Goal: Task Accomplishment & Management: Use online tool/utility

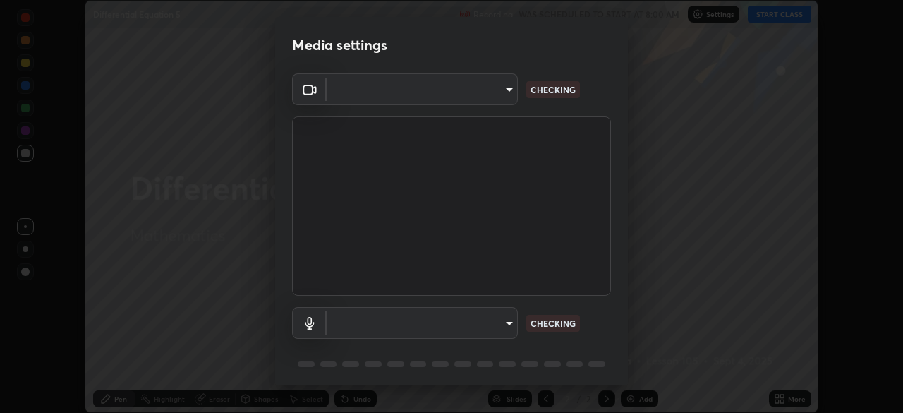
scroll to position [413, 903]
type input "5a3b26b24554f8cf6e797ef24758c72d9ac35fc194b839c1ab14931f8614fd13"
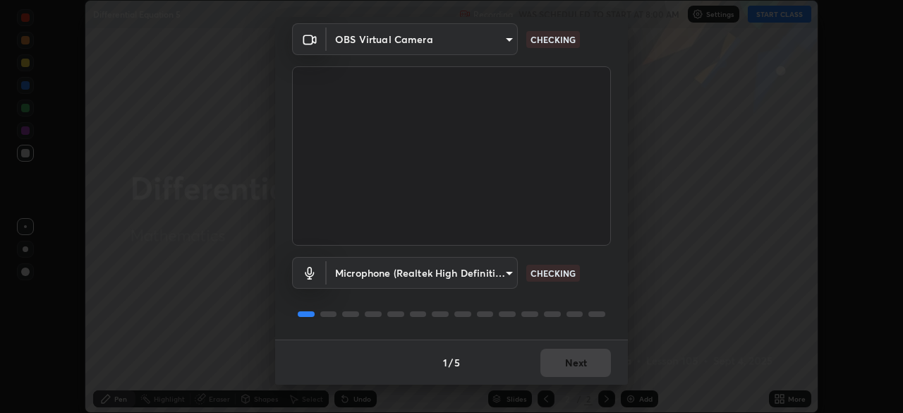
click at [511, 270] on body "Erase all Differential Equation 5 Recording WAS SCHEDULED TO START AT 8:00 AM S…" at bounding box center [451, 206] width 903 height 413
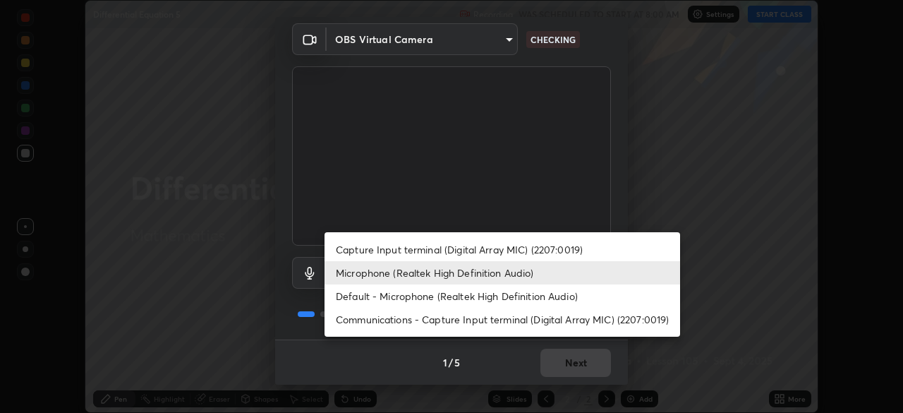
click at [483, 294] on li "Default - Microphone (Realtek High Definition Audio)" at bounding box center [502, 295] width 356 height 23
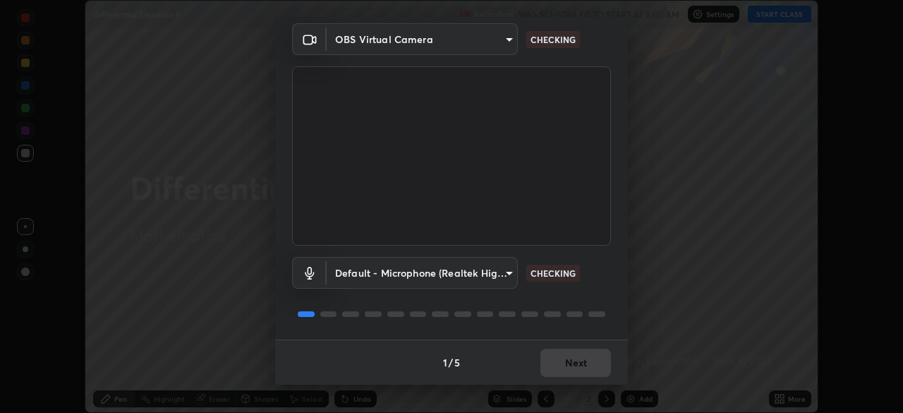
click at [512, 269] on body "Erase all Differential Equation 5 Recording WAS SCHEDULED TO START AT 8:00 AM S…" at bounding box center [451, 206] width 903 height 413
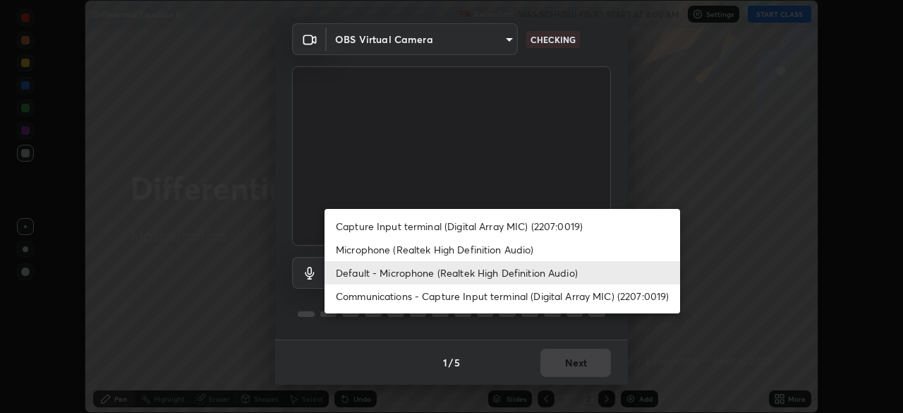
click at [435, 248] on li "Microphone (Realtek High Definition Audio)" at bounding box center [502, 249] width 356 height 23
type input "a2845f27f241d78e81142a5bcad2dd0661d1231b7acccdda9ee201247719edf7"
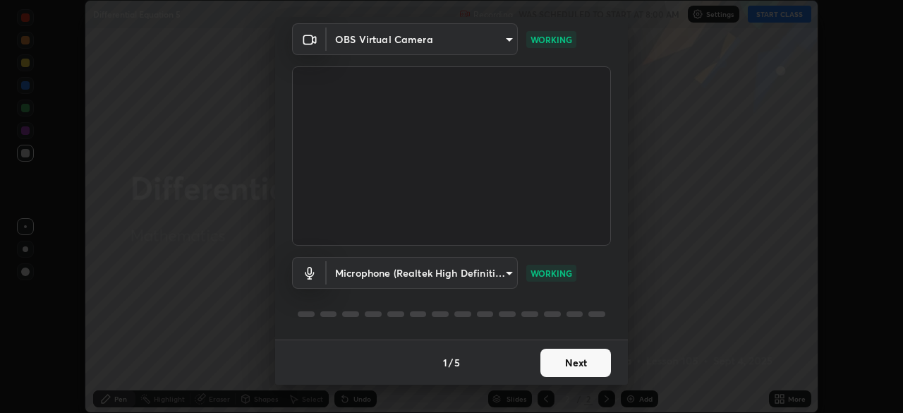
click at [576, 358] on button "Next" at bounding box center [575, 362] width 71 height 28
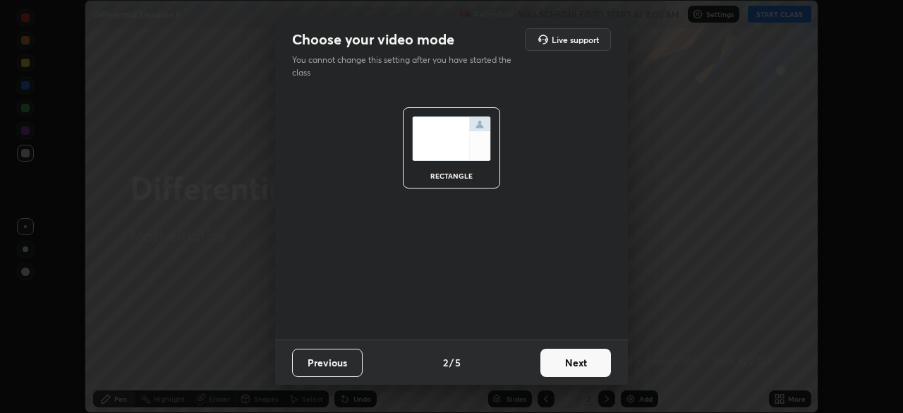
scroll to position [0, 0]
click at [580, 363] on button "Next" at bounding box center [575, 362] width 71 height 28
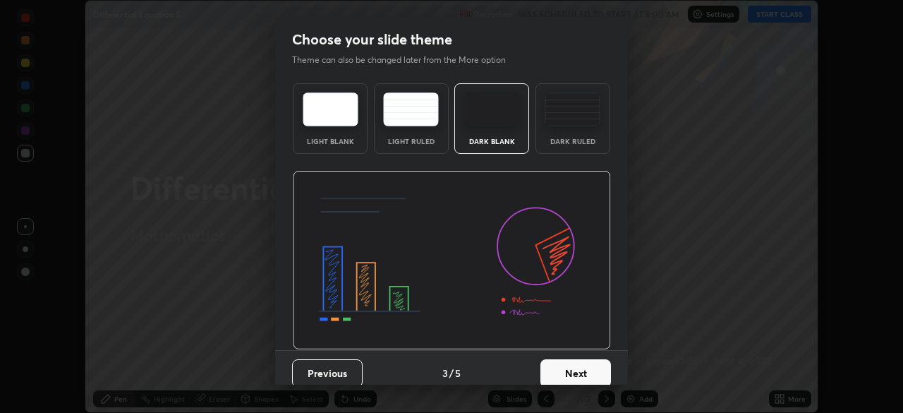
click at [578, 361] on button "Next" at bounding box center [575, 373] width 71 height 28
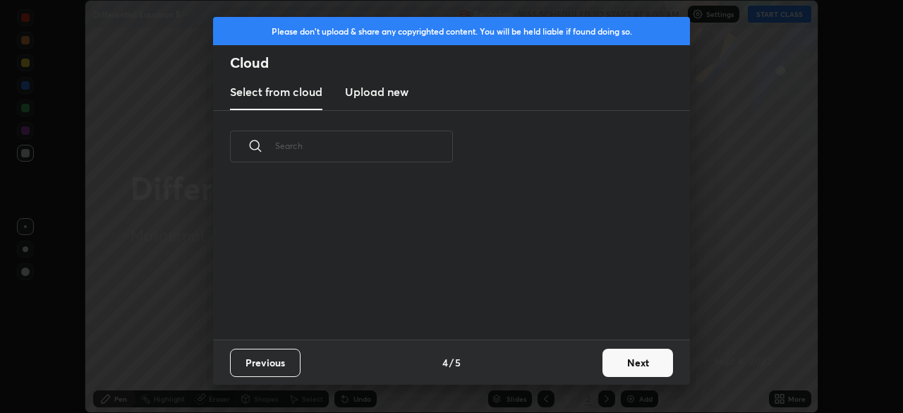
click at [580, 364] on div "Previous 4 / 5 Next" at bounding box center [451, 361] width 477 height 45
click at [621, 365] on button "Next" at bounding box center [637, 362] width 71 height 28
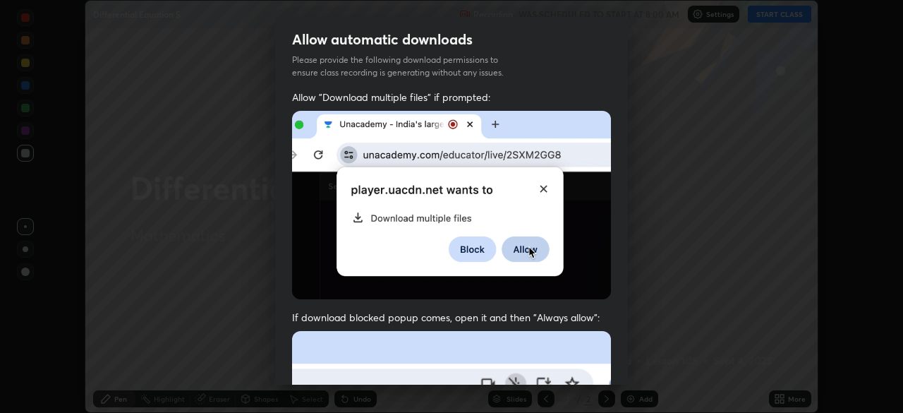
click at [629, 363] on div "Allow automatic downloads Please provide the following download permissions to …" at bounding box center [451, 206] width 903 height 413
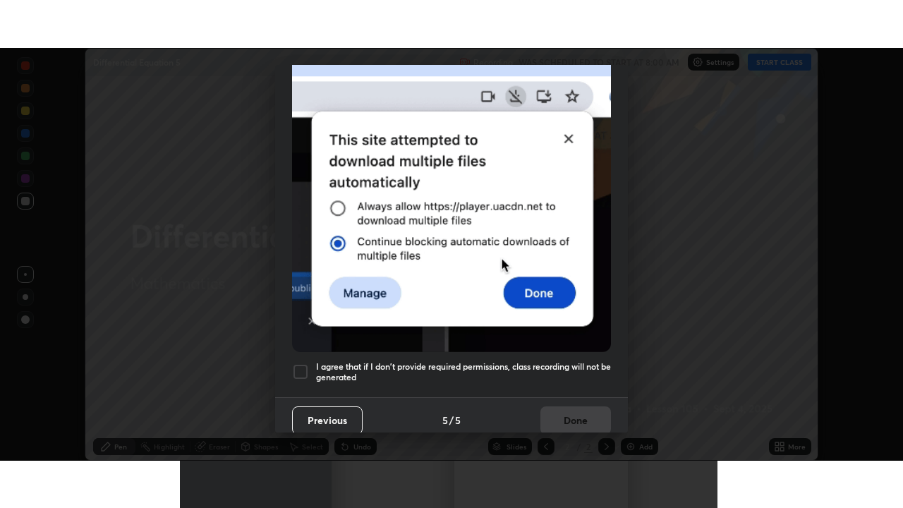
scroll to position [338, 0]
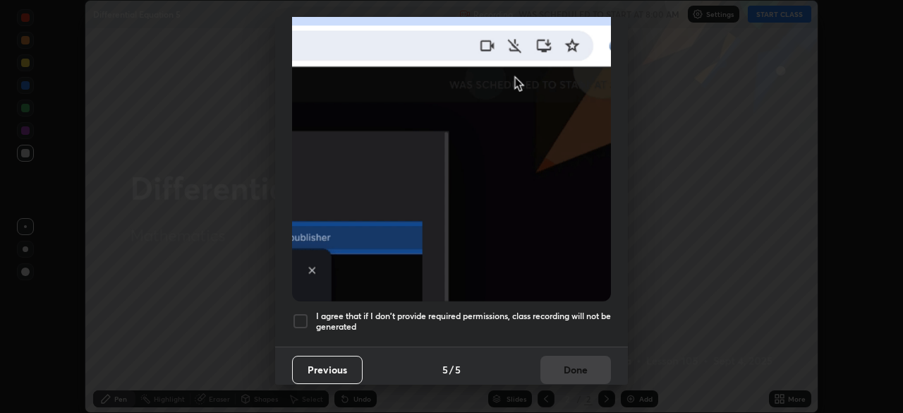
click at [298, 313] on div at bounding box center [300, 321] width 17 height 17
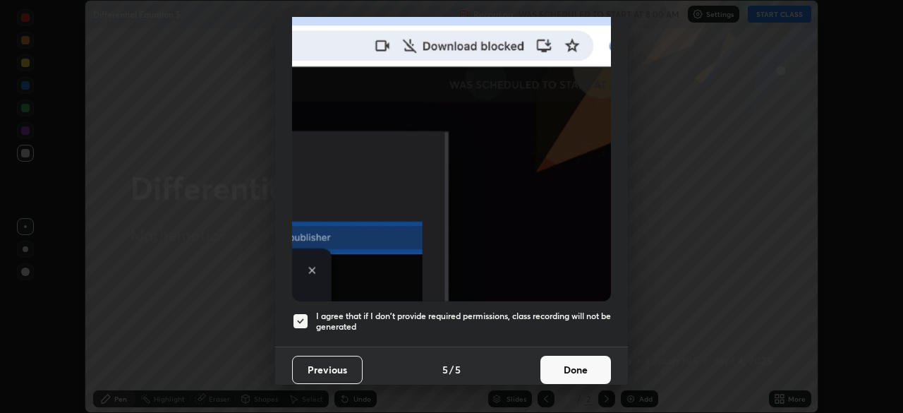
click at [582, 365] on button "Done" at bounding box center [575, 370] width 71 height 28
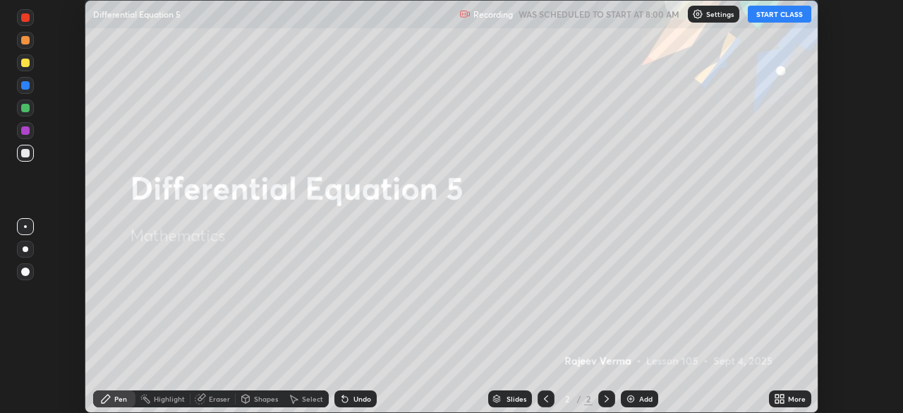
click at [796, 15] on button "START CLASS" at bounding box center [779, 14] width 63 height 17
click at [798, 399] on div "More" at bounding box center [797, 398] width 18 height 7
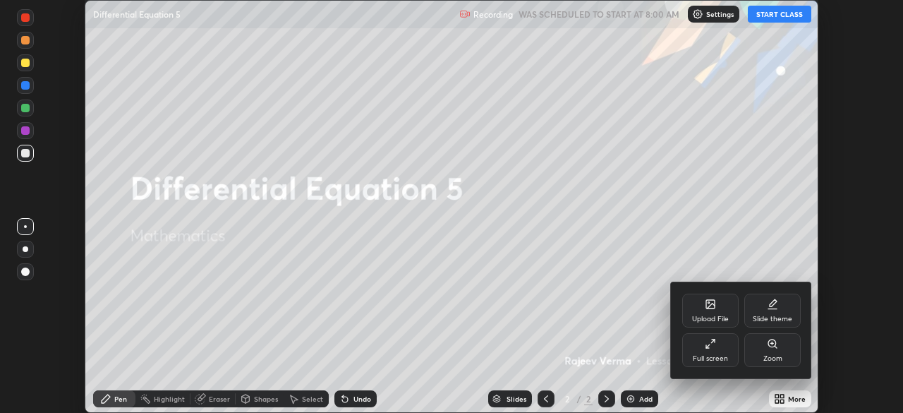
click at [715, 355] on div "Full screen" at bounding box center [710, 358] width 35 height 7
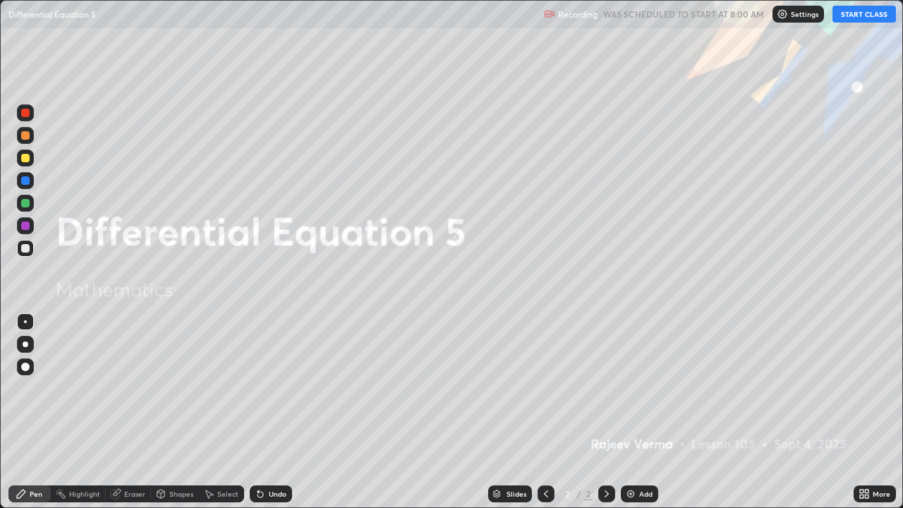
scroll to position [508, 903]
click at [636, 412] on div "Add" at bounding box center [639, 493] width 37 height 17
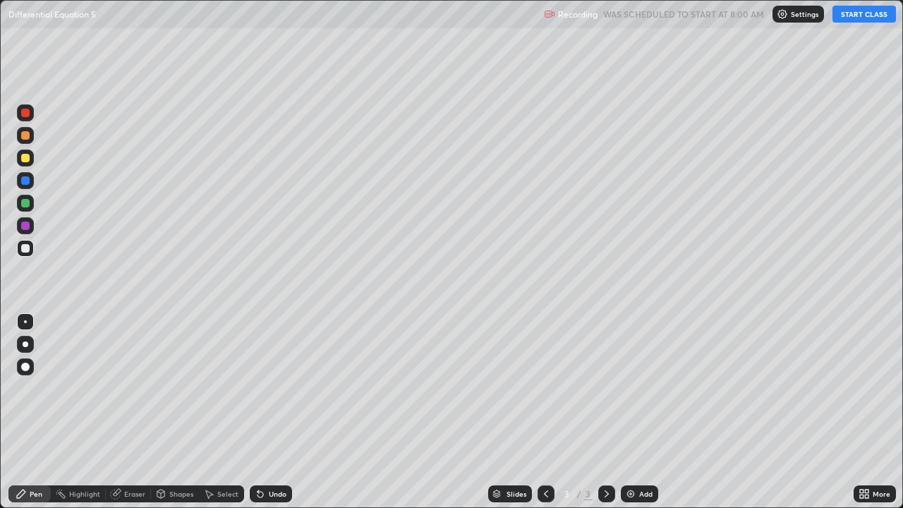
click at [632, 412] on img at bounding box center [630, 493] width 11 height 11
click at [631, 412] on img at bounding box center [630, 493] width 11 height 11
click at [630, 412] on img at bounding box center [630, 493] width 11 height 11
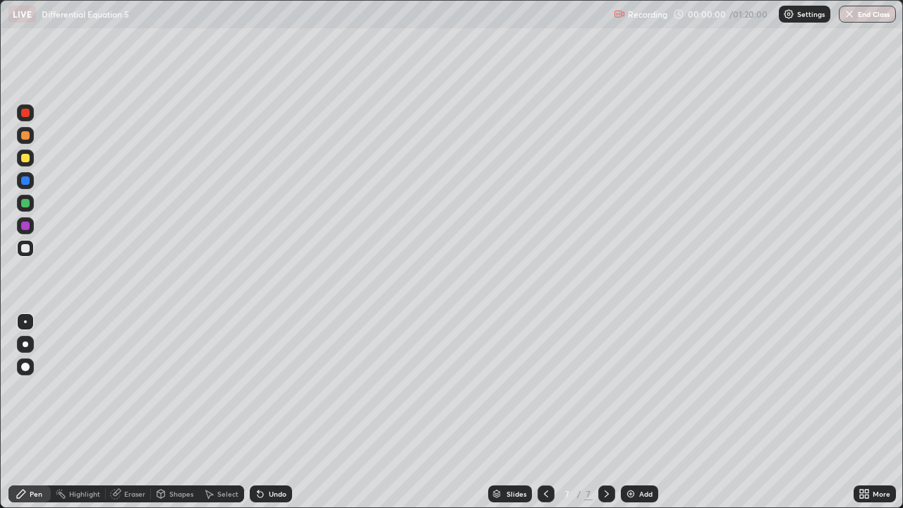
click at [633, 412] on img at bounding box center [630, 493] width 11 height 11
click at [634, 412] on img at bounding box center [630, 493] width 11 height 11
click at [636, 412] on div "Add" at bounding box center [639, 493] width 37 height 17
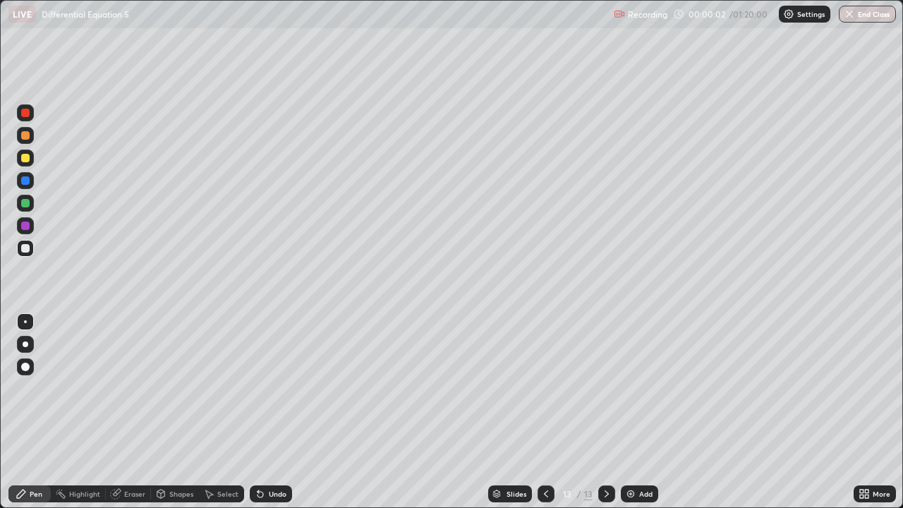
click at [542, 412] on icon at bounding box center [545, 493] width 11 height 11
click at [545, 412] on icon at bounding box center [545, 493] width 11 height 11
click at [547, 412] on icon at bounding box center [545, 493] width 11 height 11
click at [545, 412] on icon at bounding box center [545, 493] width 11 height 11
click at [542, 412] on div at bounding box center [546, 493] width 17 height 17
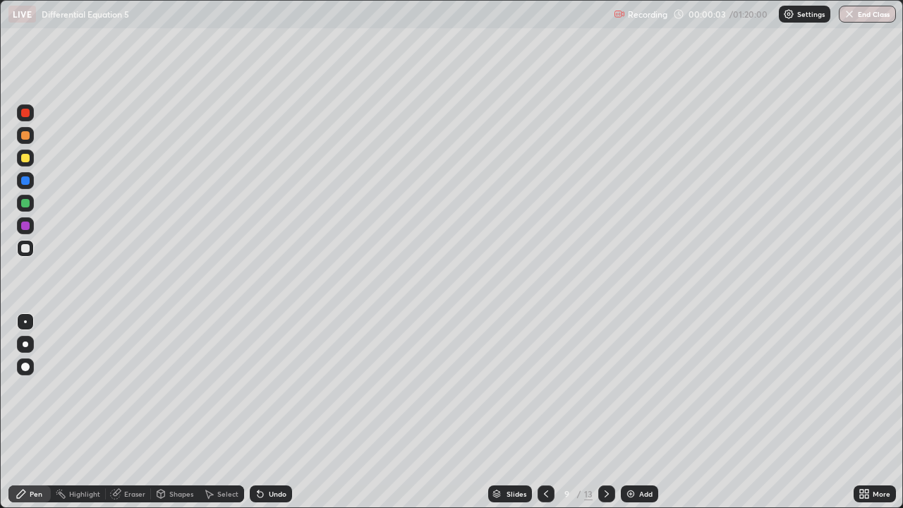
click at [541, 412] on div at bounding box center [546, 493] width 17 height 17
click at [539, 412] on div at bounding box center [546, 494] width 17 height 28
click at [547, 412] on icon at bounding box center [545, 493] width 11 height 11
click at [545, 412] on icon at bounding box center [545, 493] width 11 height 11
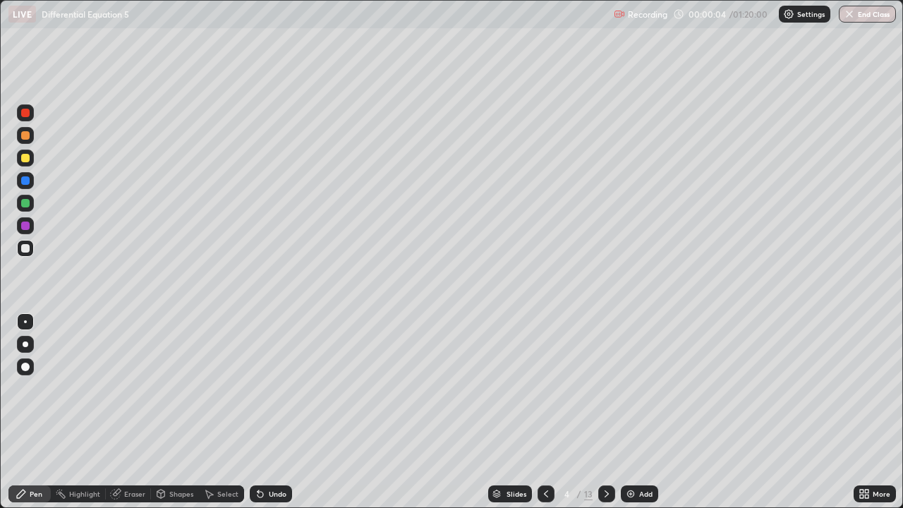
click at [545, 412] on icon at bounding box center [545, 493] width 11 height 11
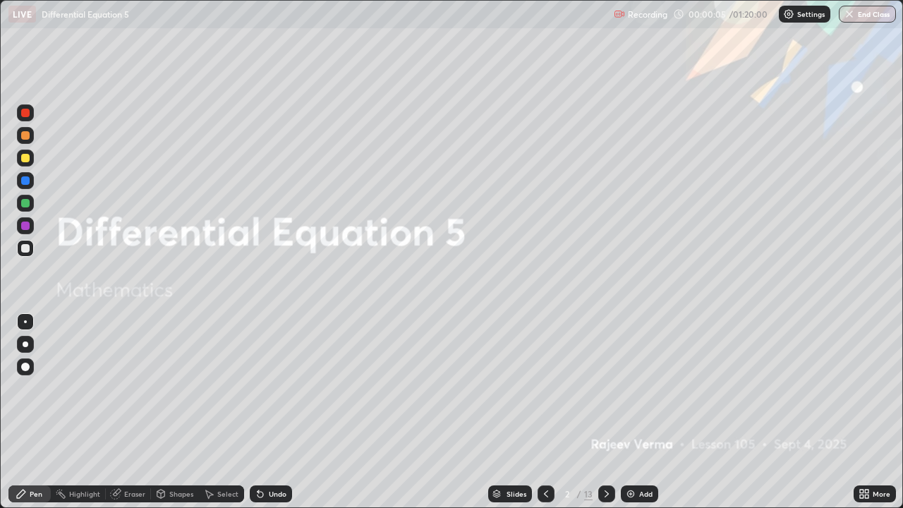
click at [545, 412] on icon at bounding box center [545, 493] width 11 height 11
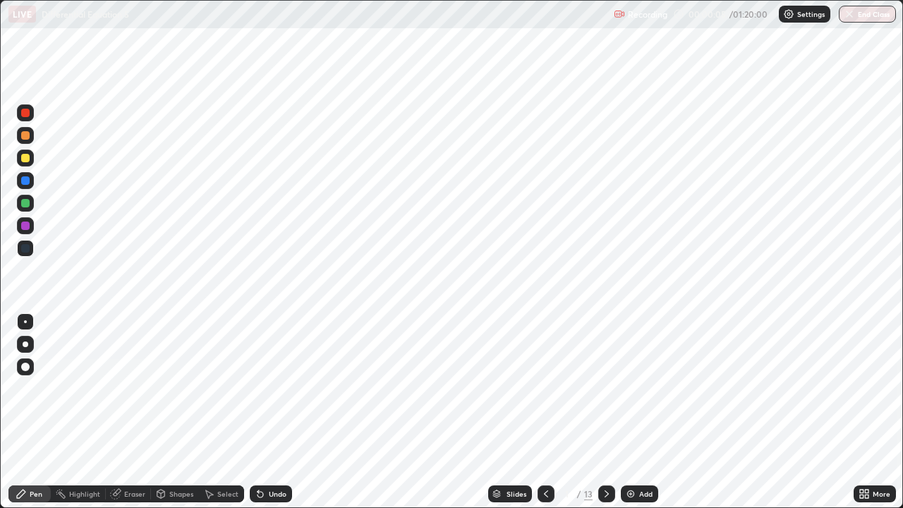
click at [608, 412] on icon at bounding box center [606, 493] width 11 height 11
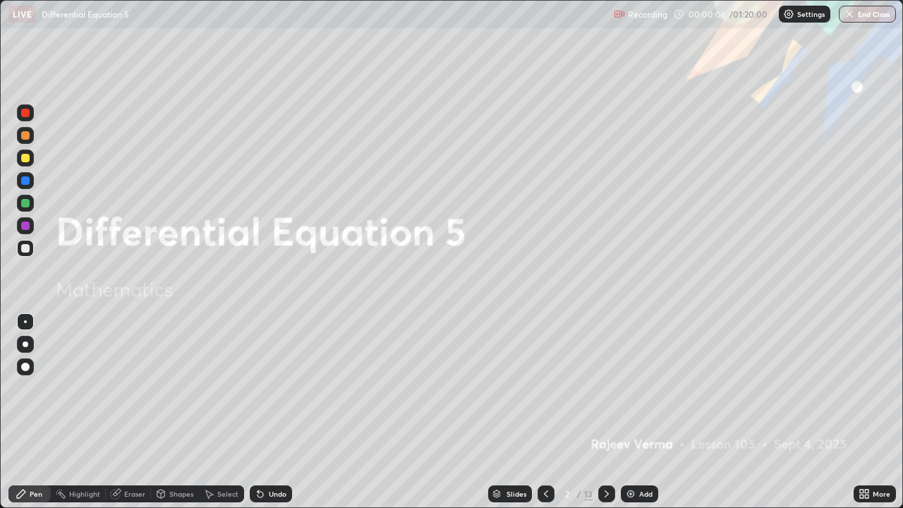
click at [609, 412] on div at bounding box center [606, 493] width 17 height 17
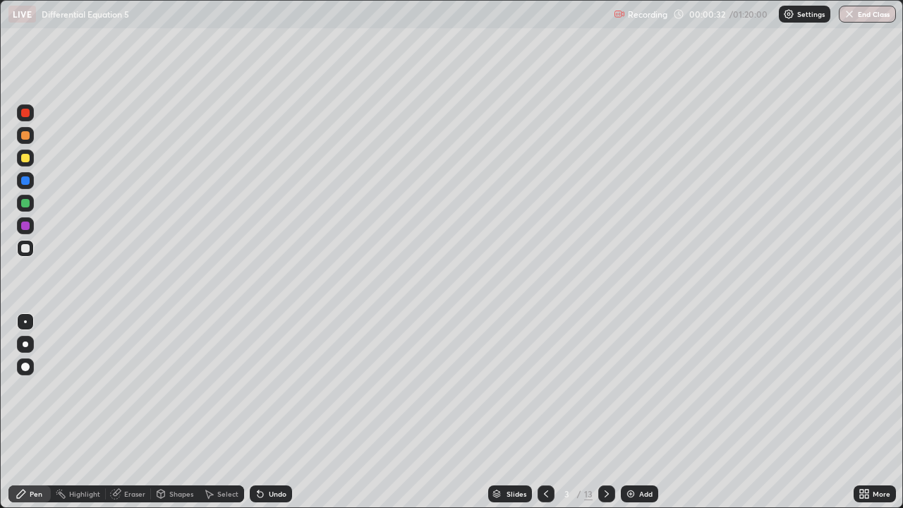
click at [28, 161] on div at bounding box center [25, 158] width 8 height 8
click at [121, 412] on div "Eraser" at bounding box center [128, 493] width 45 height 17
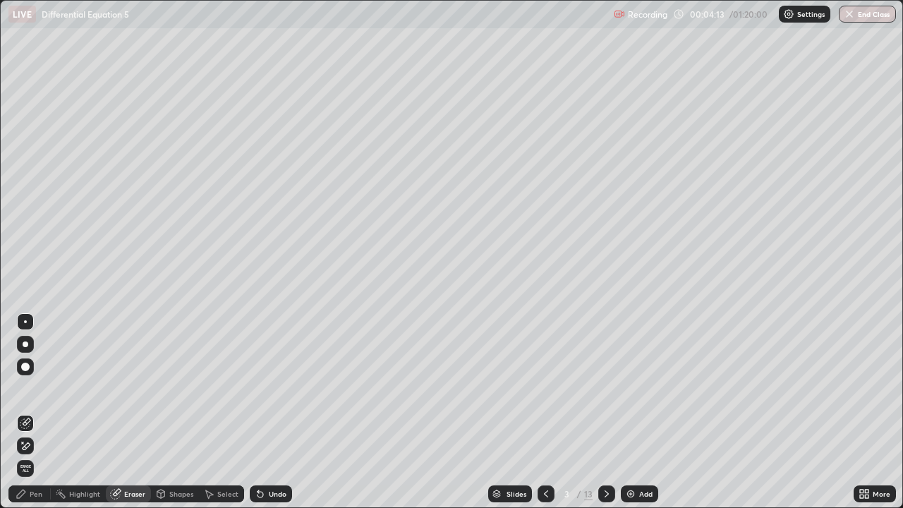
click at [32, 412] on div "Pen" at bounding box center [36, 493] width 13 height 7
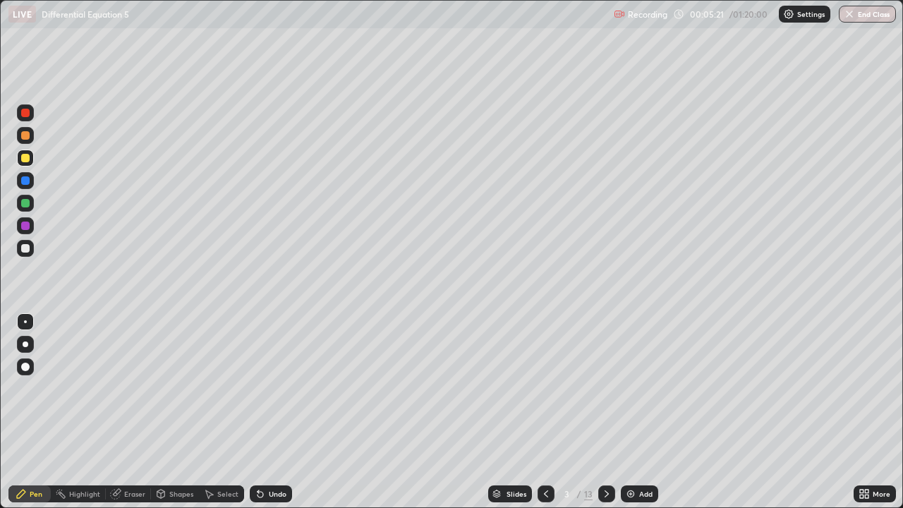
click at [132, 412] on div "Eraser" at bounding box center [134, 493] width 21 height 7
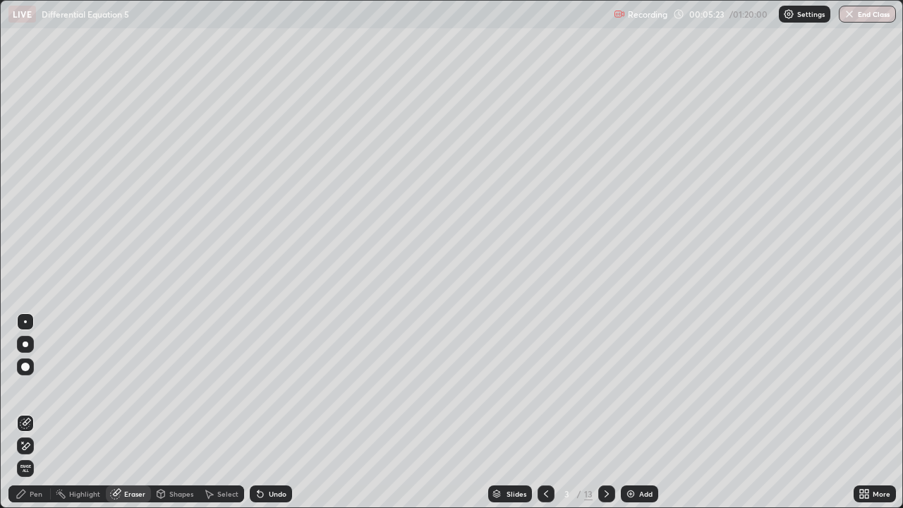
click at [36, 412] on div "Pen" at bounding box center [36, 493] width 13 height 7
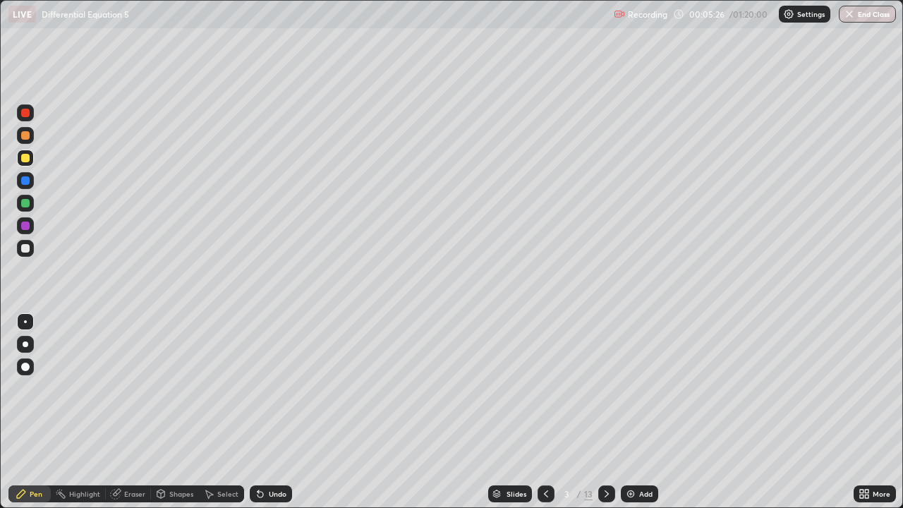
click at [128, 412] on div "Eraser" at bounding box center [128, 493] width 45 height 17
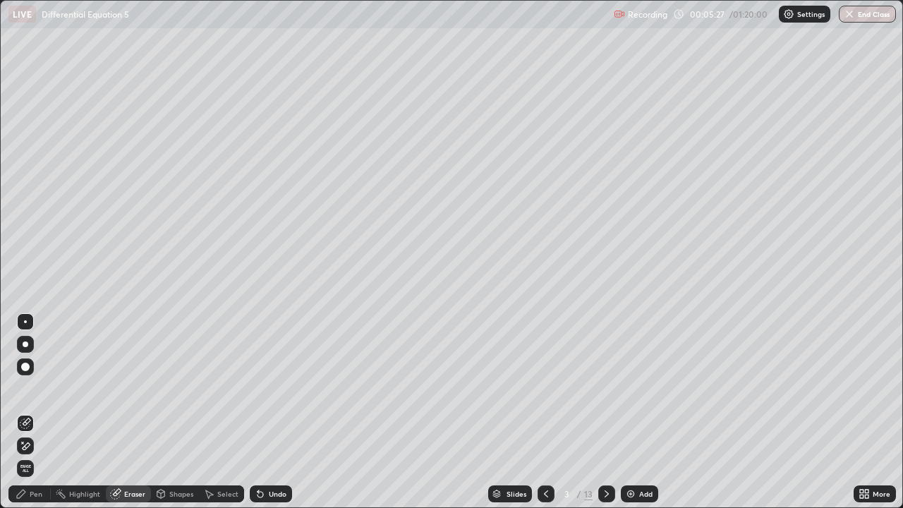
click at [32, 412] on div "Pen" at bounding box center [36, 493] width 13 height 7
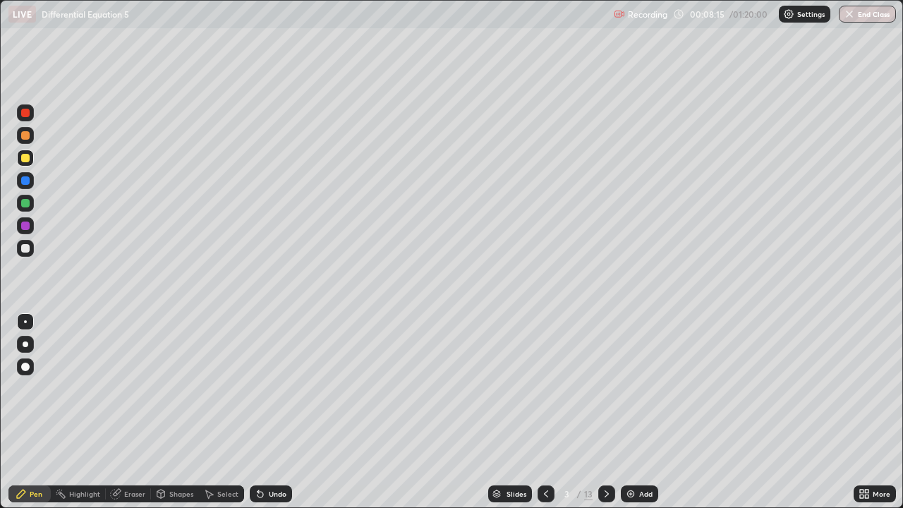
click at [142, 412] on div "Eraser" at bounding box center [134, 493] width 21 height 7
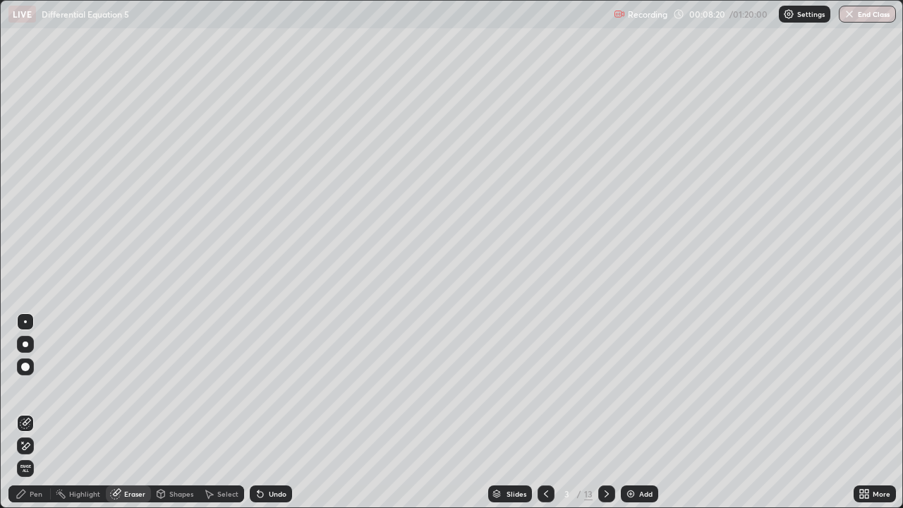
click at [42, 412] on div "Pen" at bounding box center [29, 493] width 42 height 17
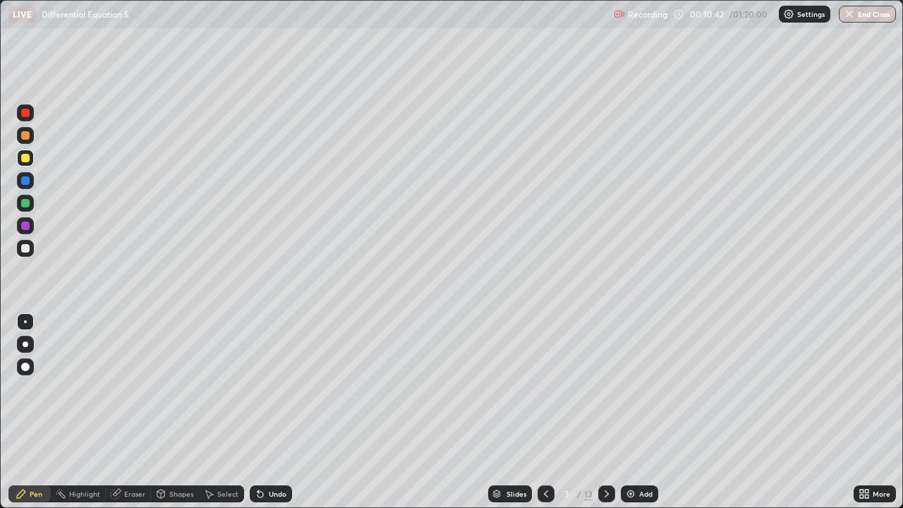
click at [80, 412] on div "Highlight" at bounding box center [84, 493] width 31 height 7
click at [128, 412] on div "Eraser" at bounding box center [128, 493] width 45 height 17
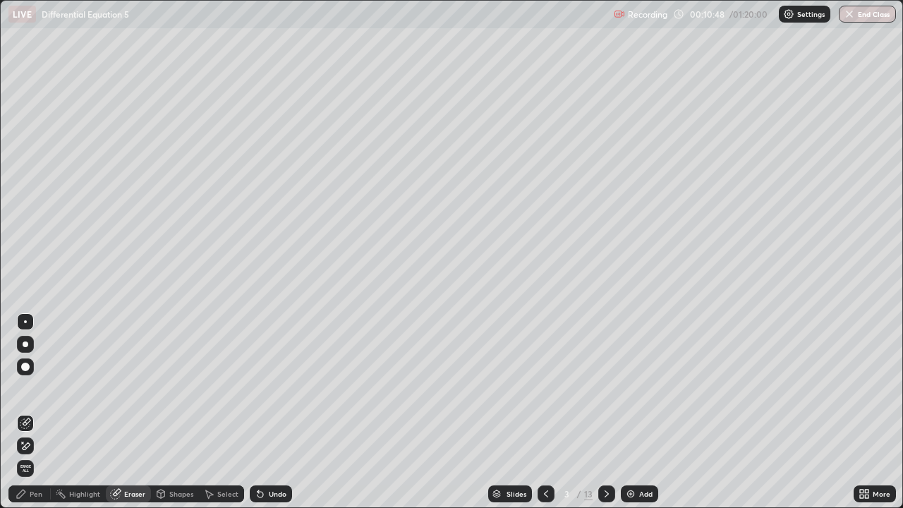
click at [28, 412] on icon at bounding box center [25, 446] width 11 height 12
click at [276, 412] on div "Undo" at bounding box center [271, 493] width 42 height 17
click at [40, 412] on div "Pen" at bounding box center [29, 493] width 42 height 17
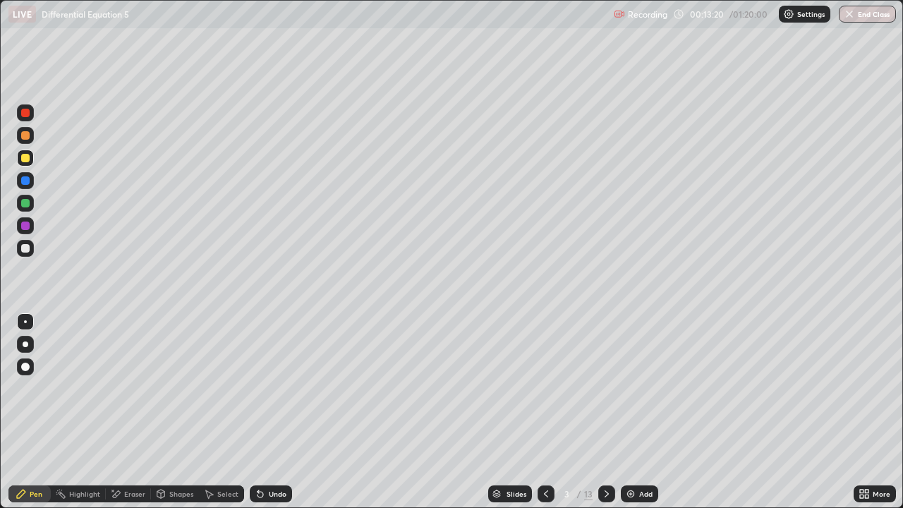
click at [28, 155] on div at bounding box center [25, 158] width 8 height 8
click at [25, 247] on div at bounding box center [25, 248] width 8 height 8
click at [24, 135] on div at bounding box center [25, 135] width 8 height 8
click at [598, 412] on div at bounding box center [606, 494] width 17 height 28
click at [28, 248] on div at bounding box center [25, 248] width 8 height 8
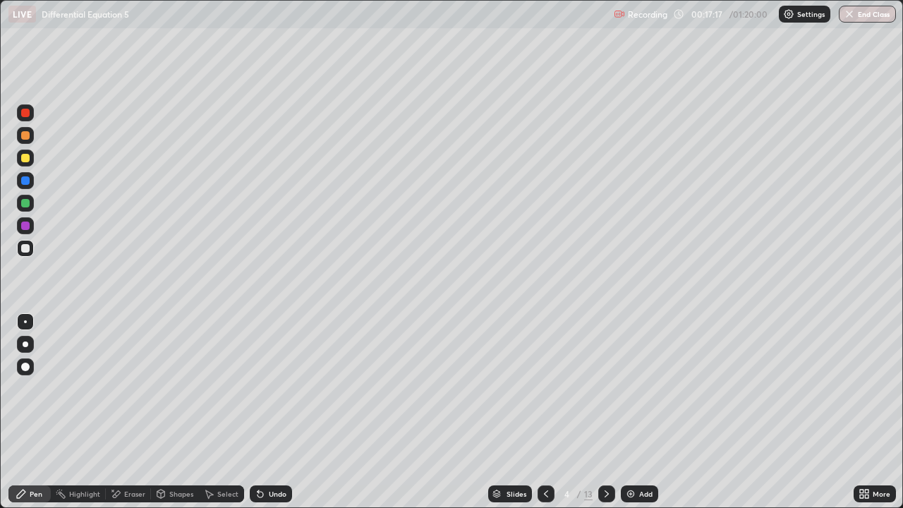
click at [27, 157] on div at bounding box center [25, 158] width 8 height 8
click at [125, 412] on div "Eraser" at bounding box center [134, 493] width 21 height 7
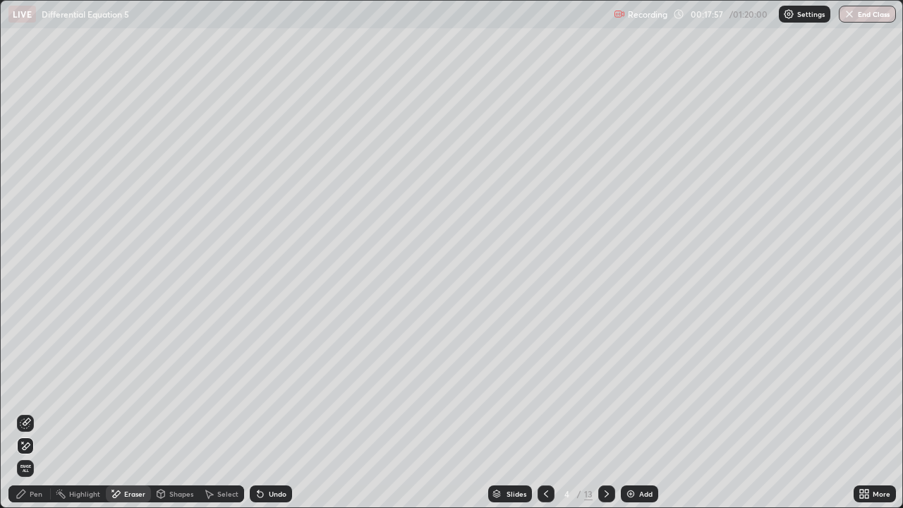
click at [44, 412] on div "Pen" at bounding box center [29, 493] width 42 height 17
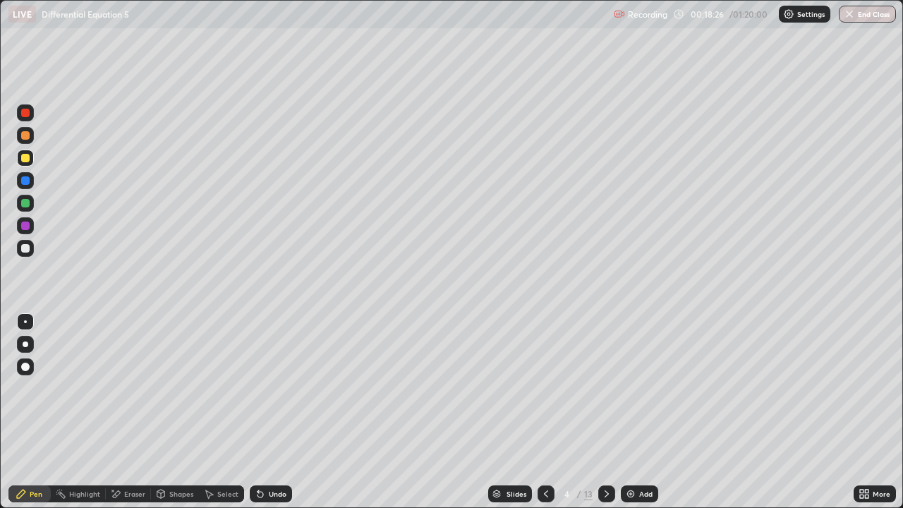
click at [265, 412] on div "Undo" at bounding box center [271, 493] width 42 height 17
click at [119, 412] on icon at bounding box center [117, 493] width 8 height 7
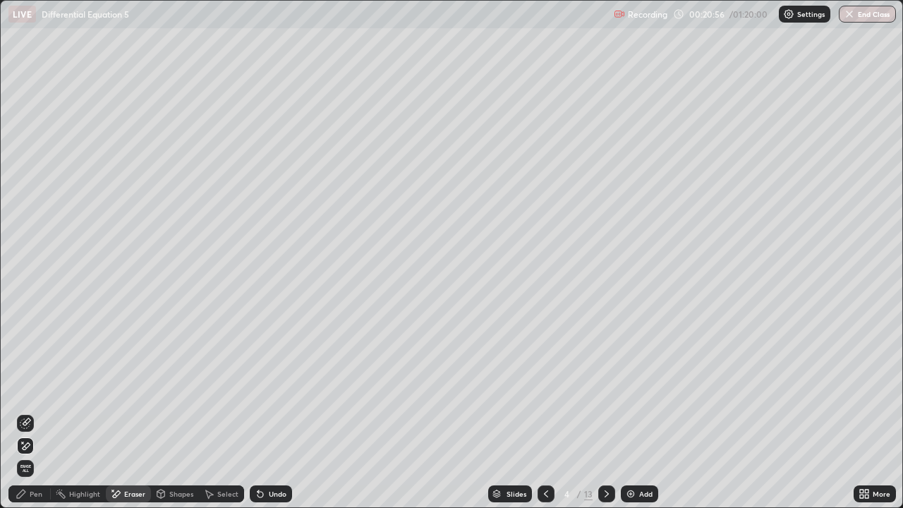
click at [31, 412] on div "Pen" at bounding box center [36, 493] width 13 height 7
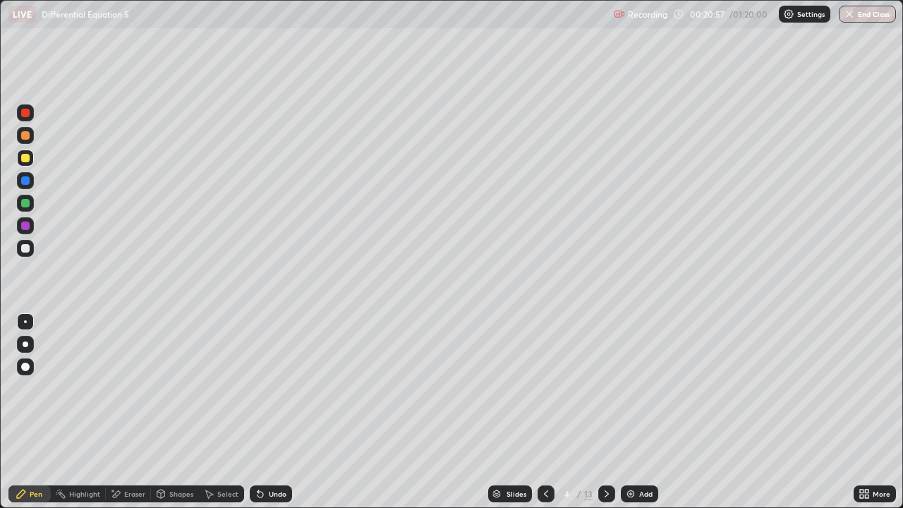
click at [27, 412] on icon at bounding box center [21, 493] width 11 height 11
click at [131, 412] on div "Eraser" at bounding box center [134, 493] width 21 height 7
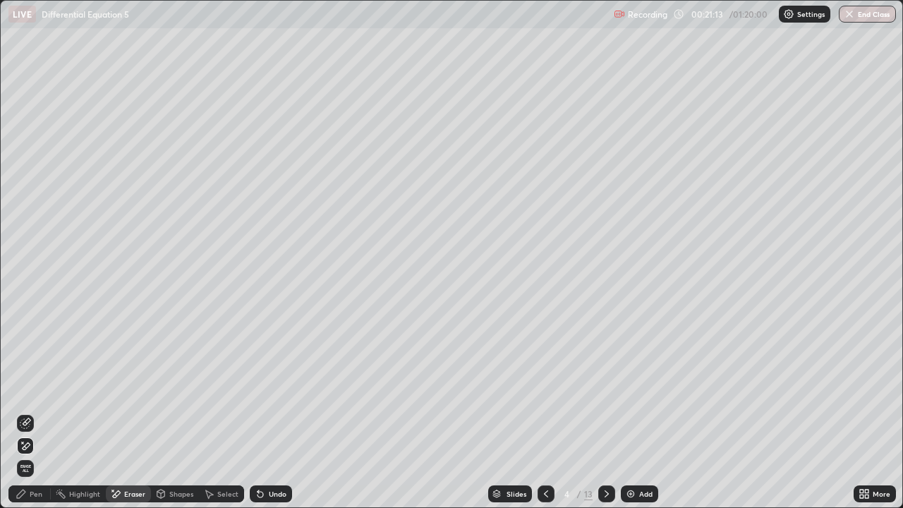
click at [29, 412] on div "Pen" at bounding box center [29, 493] width 42 height 17
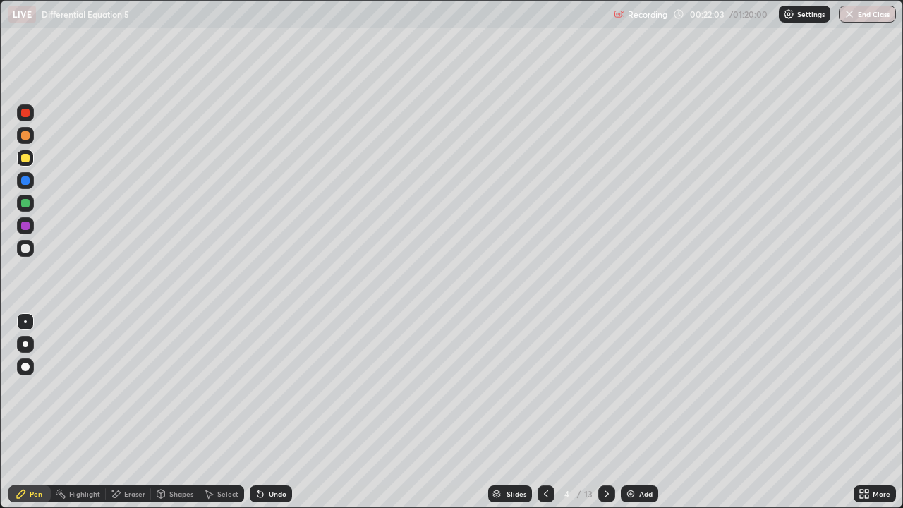
click at [545, 412] on icon at bounding box center [545, 493] width 11 height 11
click at [609, 412] on icon at bounding box center [606, 493] width 11 height 11
click at [30, 249] on div at bounding box center [25, 248] width 17 height 17
click at [126, 412] on div "Eraser" at bounding box center [134, 493] width 21 height 7
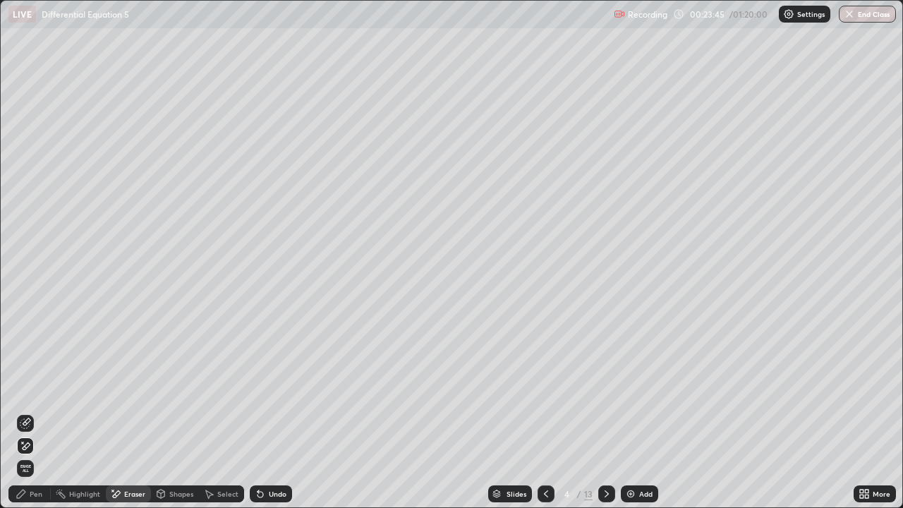
click at [39, 412] on div "Pen" at bounding box center [36, 493] width 13 height 7
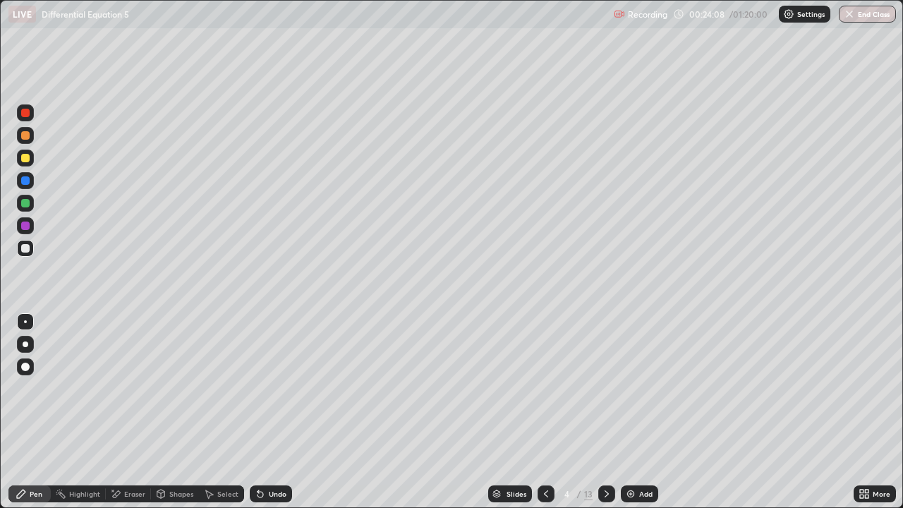
click at [131, 412] on div "Eraser" at bounding box center [128, 493] width 45 height 17
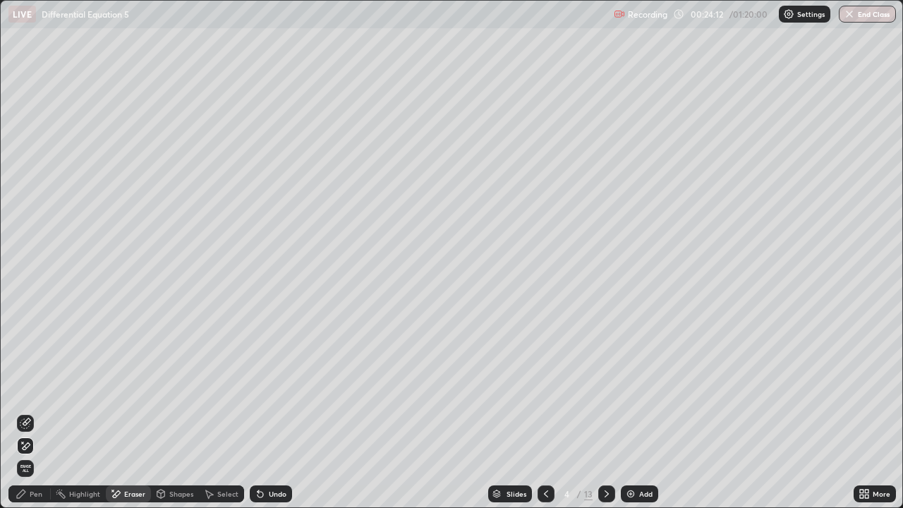
click at [37, 412] on div "Pen" at bounding box center [36, 493] width 13 height 7
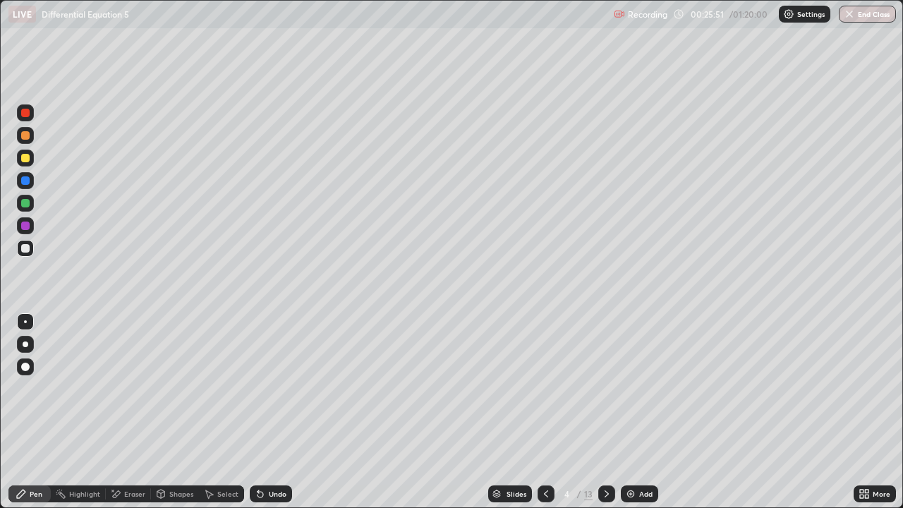
click at [545, 412] on icon at bounding box center [545, 493] width 11 height 11
click at [605, 412] on icon at bounding box center [607, 493] width 4 height 7
click at [605, 412] on icon at bounding box center [606, 493] width 11 height 11
click at [545, 412] on icon at bounding box center [545, 493] width 11 height 11
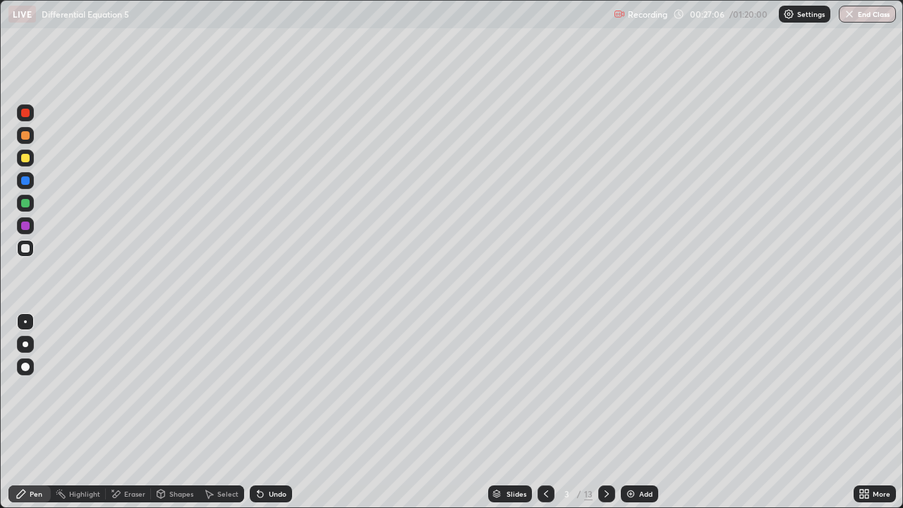
click at [607, 412] on icon at bounding box center [606, 493] width 11 height 11
click at [609, 412] on div at bounding box center [606, 493] width 17 height 17
click at [545, 412] on icon at bounding box center [545, 493] width 11 height 11
click at [610, 412] on div at bounding box center [606, 493] width 17 height 17
click at [34, 412] on div "Pen" at bounding box center [36, 493] width 13 height 7
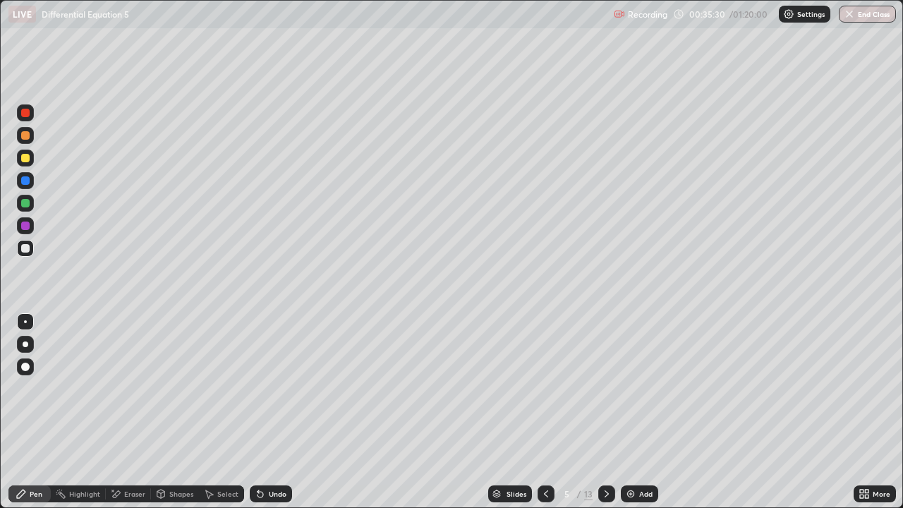
click at [123, 412] on div "Eraser" at bounding box center [128, 493] width 45 height 17
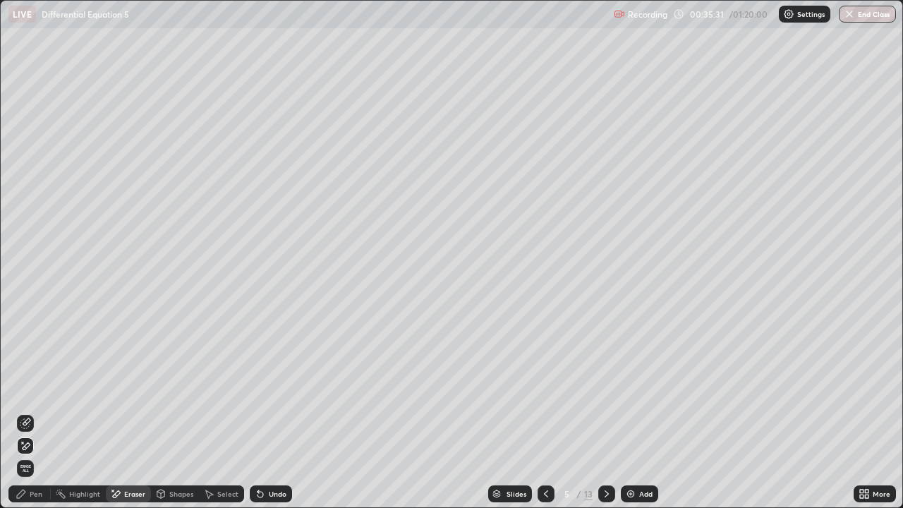
click at [28, 412] on icon at bounding box center [25, 423] width 11 height 11
click at [26, 412] on icon at bounding box center [25, 423] width 11 height 11
click at [27, 412] on icon at bounding box center [25, 446] width 11 height 12
click at [33, 412] on div "Pen" at bounding box center [36, 493] width 13 height 7
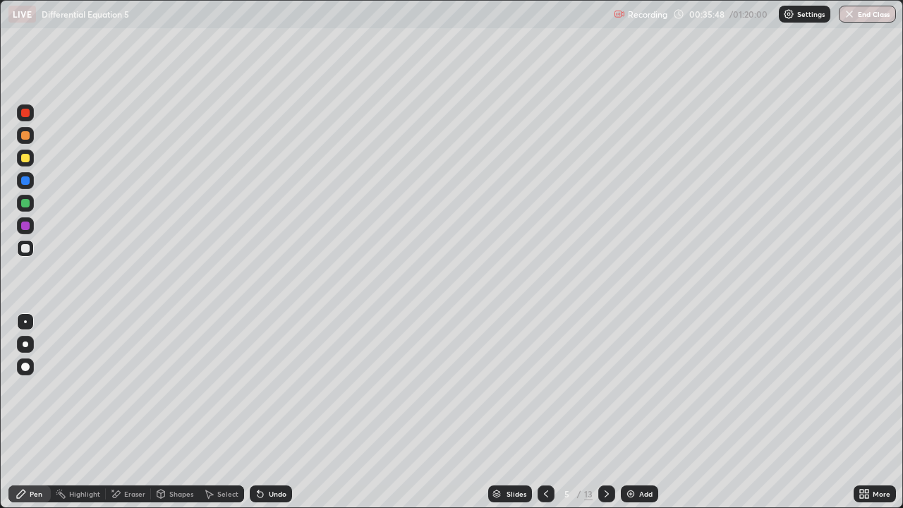
click at [126, 412] on div "Eraser" at bounding box center [134, 493] width 21 height 7
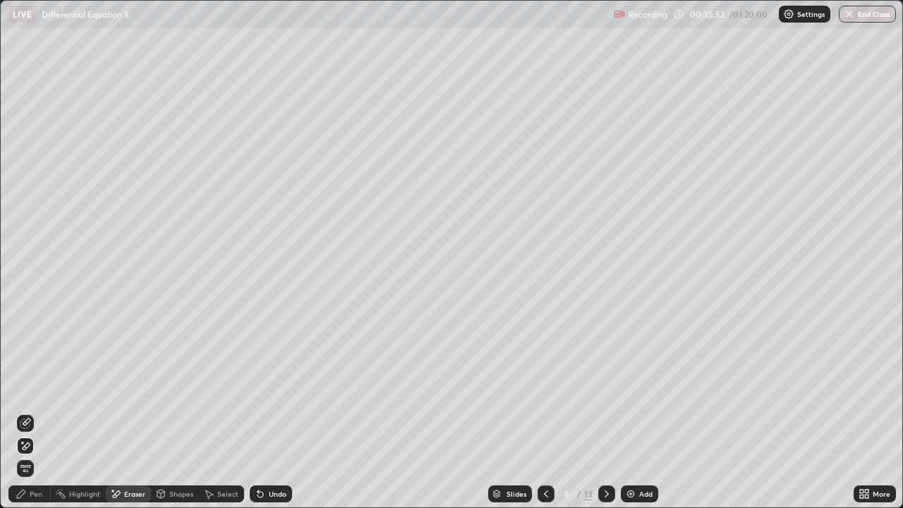
click at [42, 412] on div "Pen" at bounding box center [36, 493] width 13 height 7
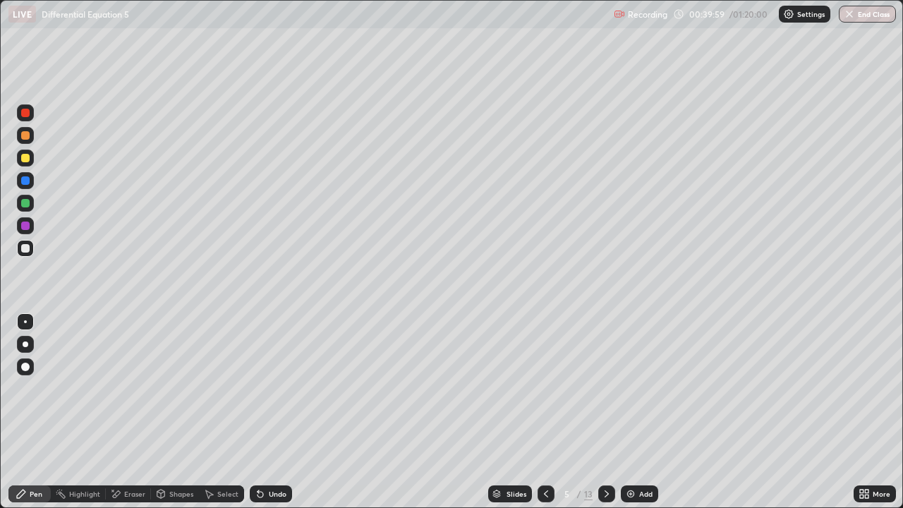
click at [607, 412] on icon at bounding box center [606, 493] width 11 height 11
click at [279, 412] on div "Undo" at bounding box center [278, 493] width 18 height 7
click at [275, 412] on div "Undo" at bounding box center [271, 493] width 42 height 17
click at [270, 412] on div "Undo" at bounding box center [278, 493] width 18 height 7
click at [273, 412] on div "Undo" at bounding box center [278, 493] width 18 height 7
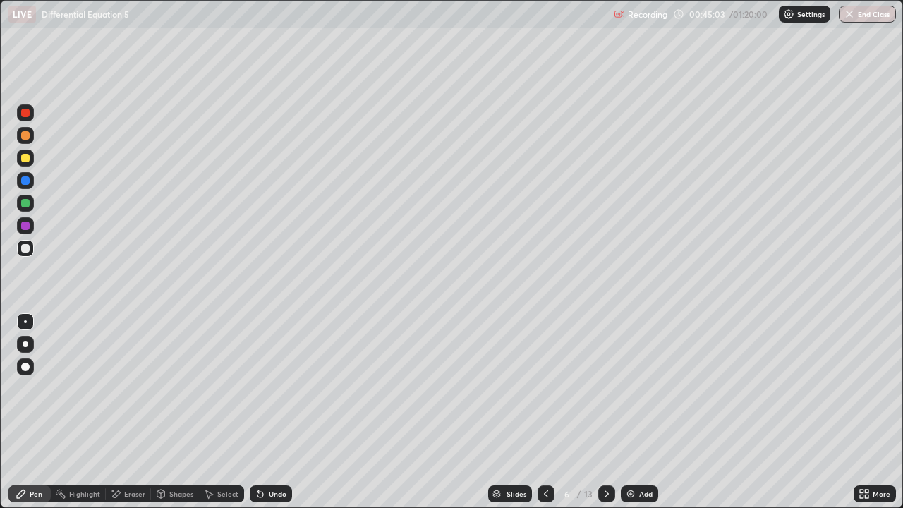
click at [26, 204] on div at bounding box center [25, 203] width 8 height 8
click at [605, 412] on icon at bounding box center [606, 493] width 11 height 11
click at [27, 162] on div at bounding box center [25, 158] width 8 height 8
click at [284, 412] on div "Undo" at bounding box center [271, 493] width 42 height 17
click at [133, 412] on div "Eraser" at bounding box center [134, 493] width 21 height 7
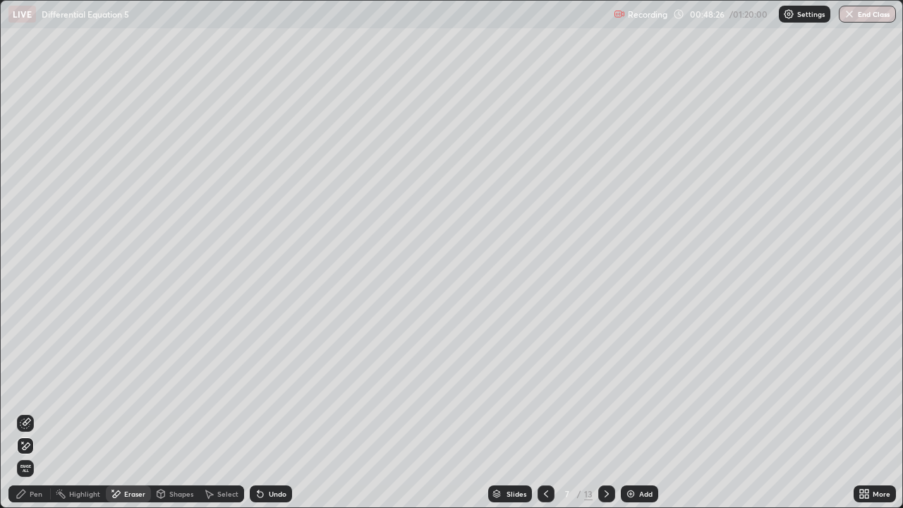
click at [26, 412] on icon at bounding box center [25, 423] width 11 height 11
click at [35, 412] on div "Pen" at bounding box center [36, 493] width 13 height 7
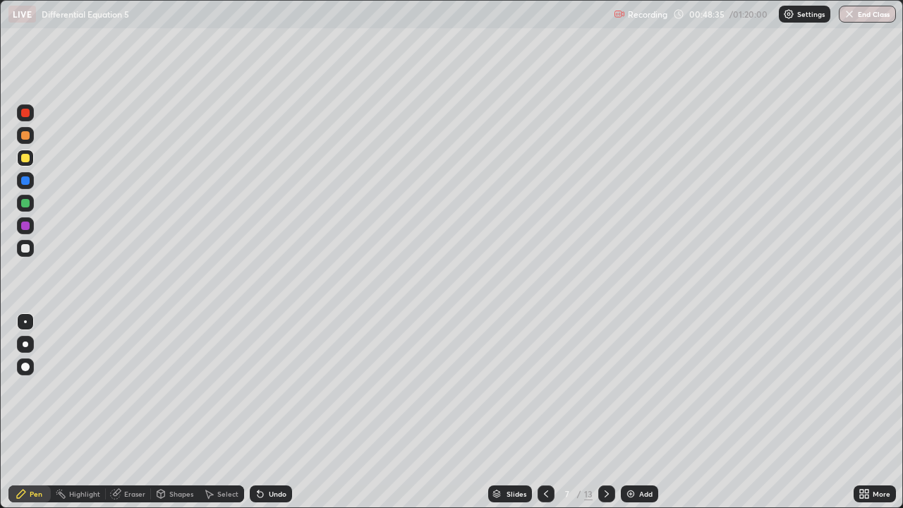
click at [277, 412] on div "Undo" at bounding box center [278, 493] width 18 height 7
click at [605, 412] on div at bounding box center [606, 493] width 17 height 17
click at [25, 156] on div at bounding box center [25, 158] width 8 height 8
click at [272, 412] on div "Undo" at bounding box center [278, 493] width 18 height 7
click at [269, 412] on div "Undo" at bounding box center [278, 493] width 18 height 7
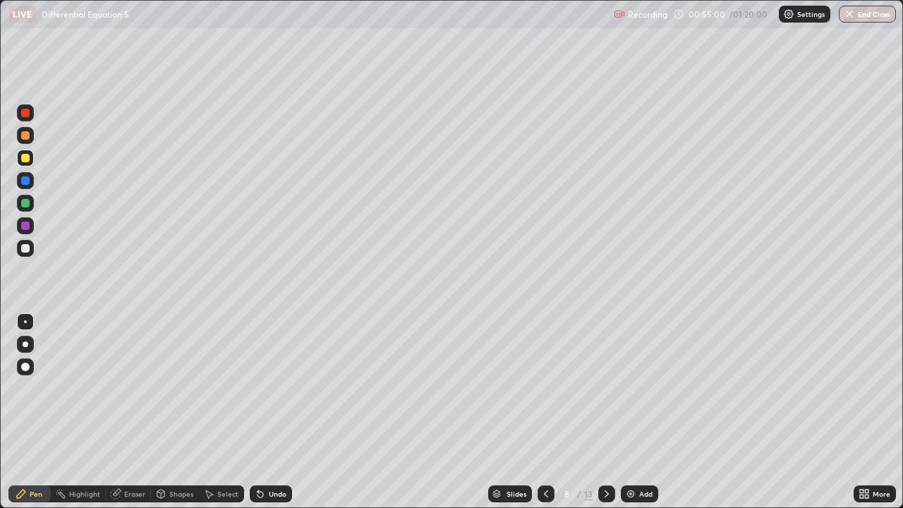
click at [174, 412] on div "Shapes" at bounding box center [181, 493] width 24 height 7
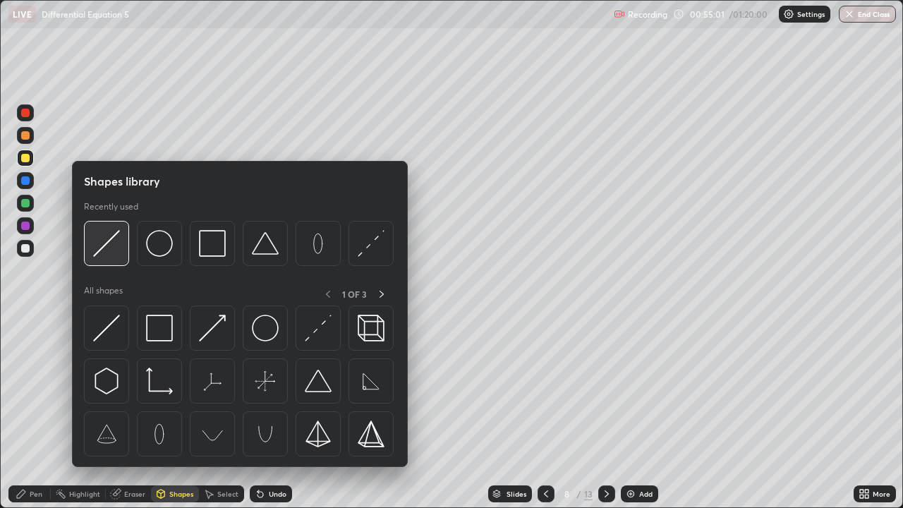
click at [109, 243] on img at bounding box center [106, 243] width 27 height 27
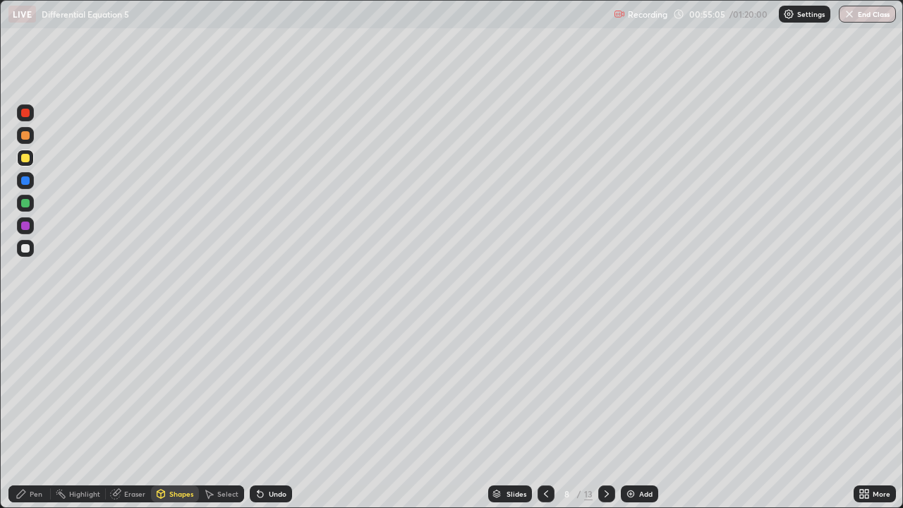
click at [41, 412] on div "Pen" at bounding box center [36, 493] width 13 height 7
click at [23, 248] on div at bounding box center [25, 248] width 8 height 8
click at [26, 207] on div at bounding box center [25, 203] width 8 height 8
click at [28, 248] on div at bounding box center [25, 248] width 8 height 8
click at [28, 203] on div at bounding box center [25, 203] width 8 height 8
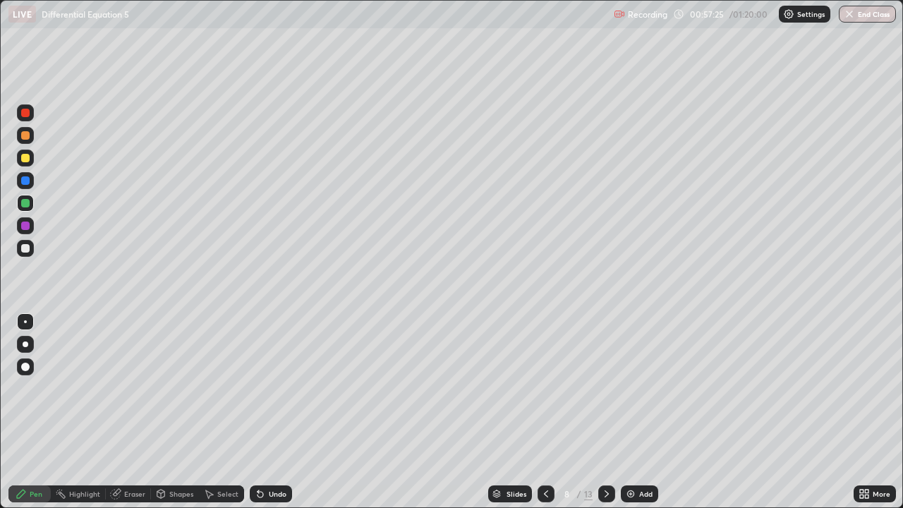
click at [28, 248] on div at bounding box center [25, 248] width 8 height 8
click at [28, 159] on div at bounding box center [25, 158] width 8 height 8
click at [31, 248] on div at bounding box center [25, 248] width 17 height 17
click at [607, 412] on icon at bounding box center [606, 493] width 11 height 11
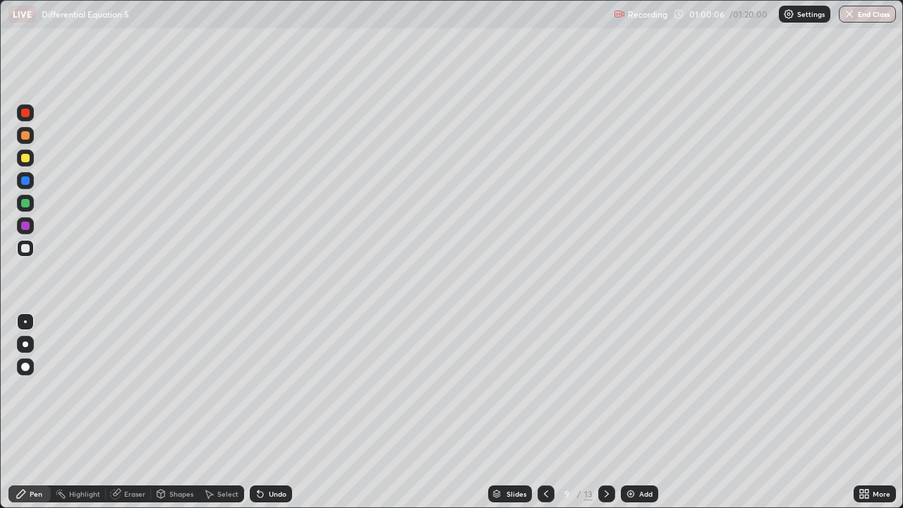
click at [173, 412] on div "Shapes" at bounding box center [181, 493] width 24 height 7
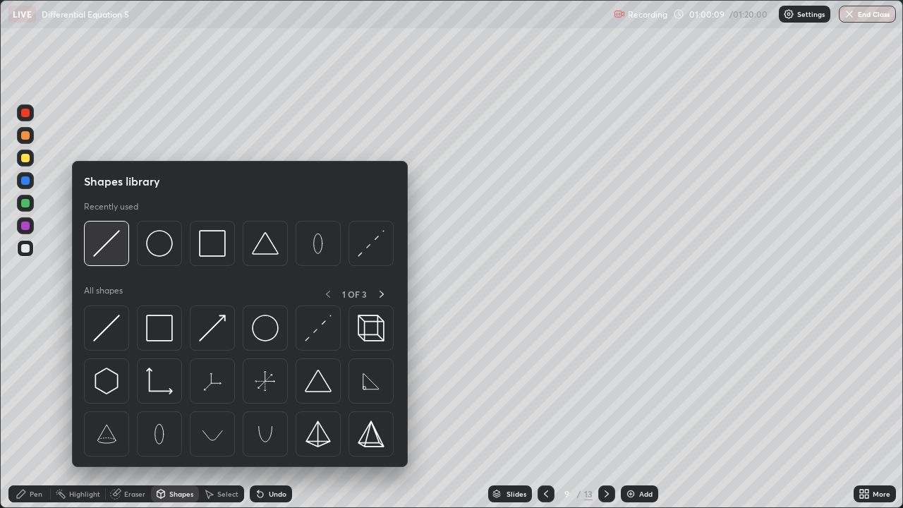
click at [112, 239] on img at bounding box center [106, 243] width 27 height 27
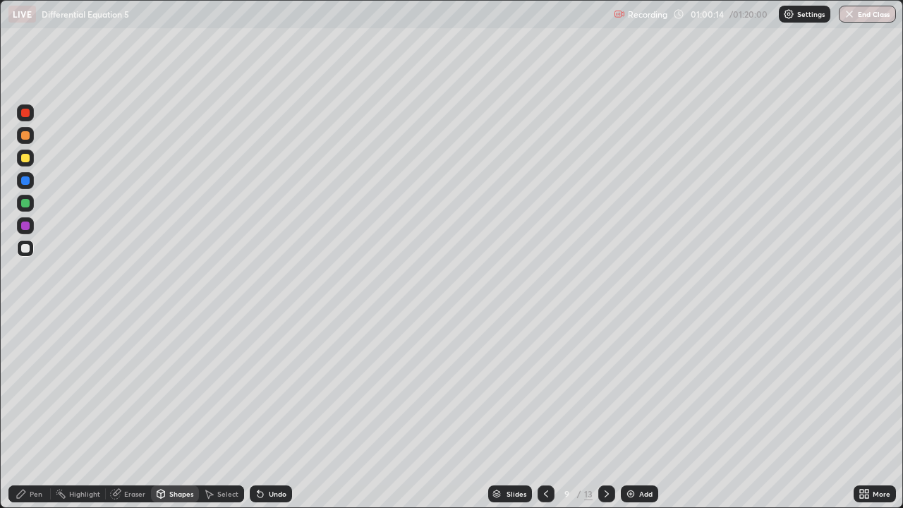
click at [37, 412] on div "Pen" at bounding box center [29, 493] width 42 height 17
click at [28, 200] on div at bounding box center [25, 203] width 8 height 8
click at [26, 158] on div at bounding box center [25, 158] width 8 height 8
click at [27, 133] on div at bounding box center [25, 135] width 8 height 8
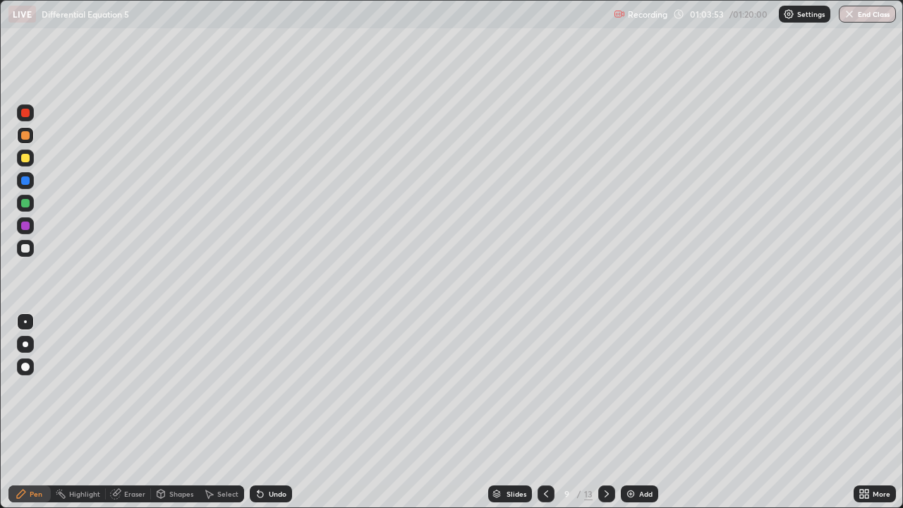
click at [276, 412] on div "Undo" at bounding box center [278, 493] width 18 height 7
click at [25, 202] on div at bounding box center [25, 203] width 8 height 8
click at [282, 412] on div "Undo" at bounding box center [278, 493] width 18 height 7
click at [28, 247] on div at bounding box center [25, 248] width 8 height 8
click at [605, 412] on icon at bounding box center [606, 493] width 11 height 11
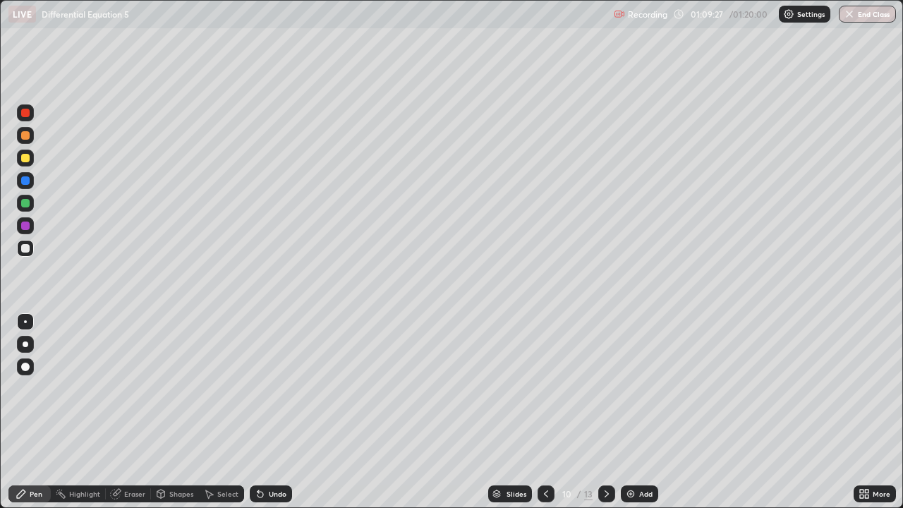
click at [177, 412] on div "Shapes" at bounding box center [181, 493] width 24 height 7
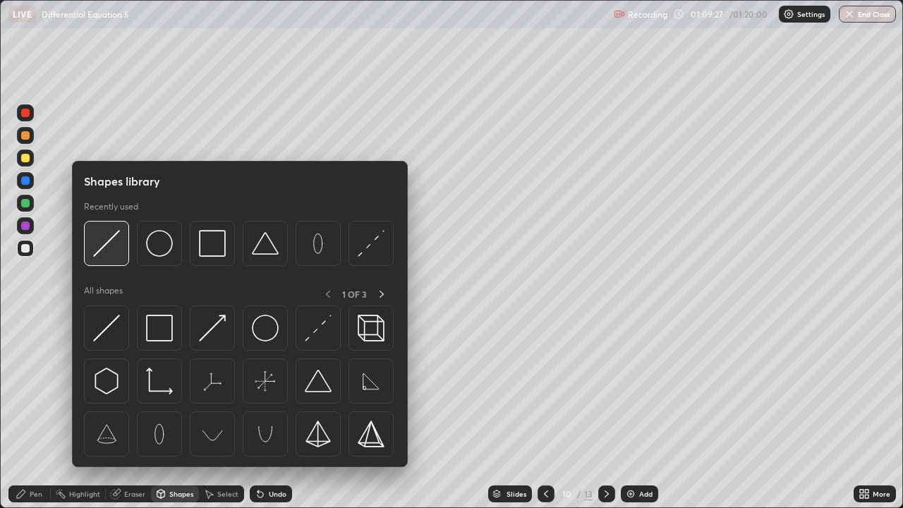
click at [113, 236] on img at bounding box center [106, 243] width 27 height 27
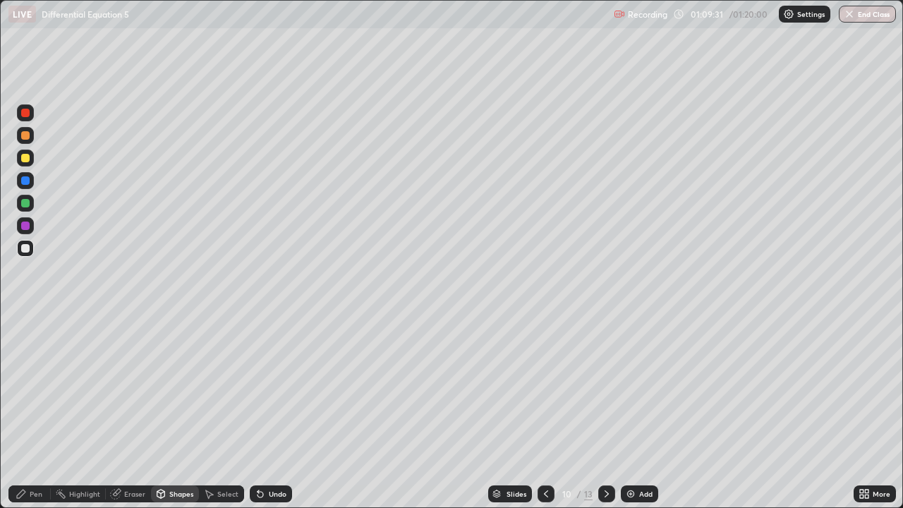
click at [45, 412] on div "Pen" at bounding box center [29, 493] width 42 height 17
click at [28, 200] on div at bounding box center [25, 203] width 8 height 8
click at [26, 158] on div at bounding box center [25, 158] width 8 height 8
click at [23, 135] on div at bounding box center [25, 135] width 8 height 8
click at [26, 182] on div at bounding box center [25, 180] width 8 height 8
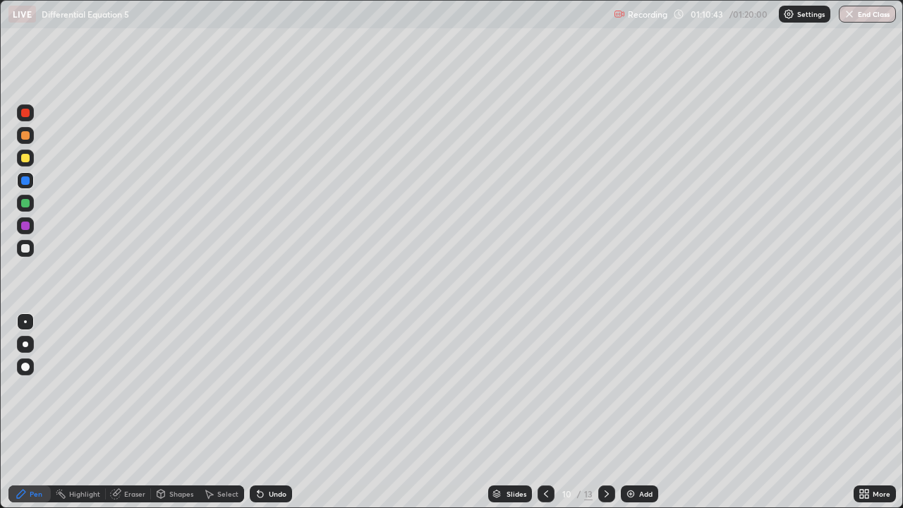
click at [26, 202] on div at bounding box center [25, 203] width 8 height 8
click at [545, 412] on icon at bounding box center [546, 493] width 4 height 7
click at [605, 412] on icon at bounding box center [606, 493] width 11 height 11
click at [545, 412] on icon at bounding box center [545, 493] width 11 height 11
click at [605, 412] on icon at bounding box center [606, 493] width 11 height 11
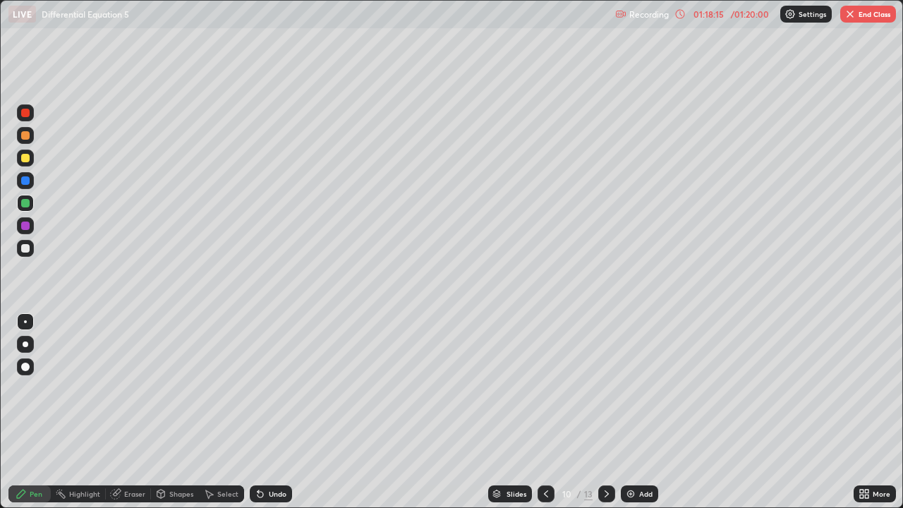
click at [870, 16] on button "End Class" at bounding box center [868, 14] width 56 height 17
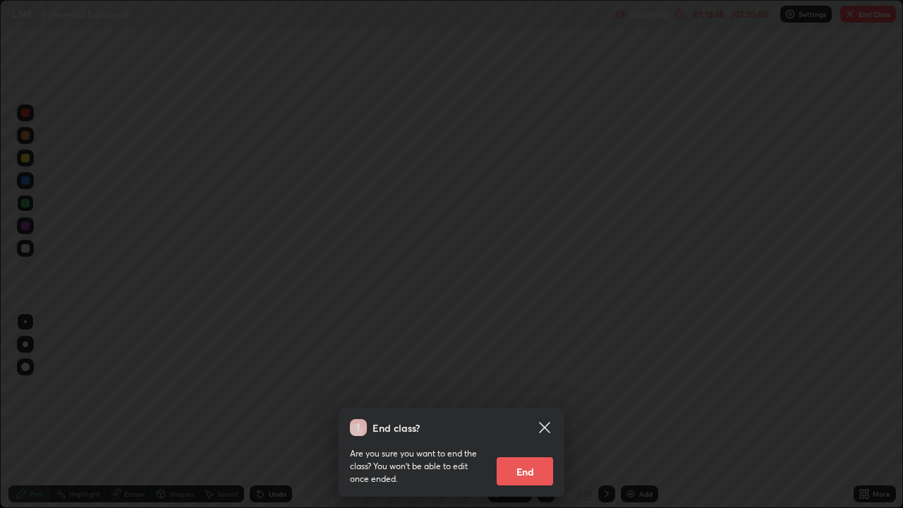
click at [538, 412] on button "End" at bounding box center [525, 471] width 56 height 28
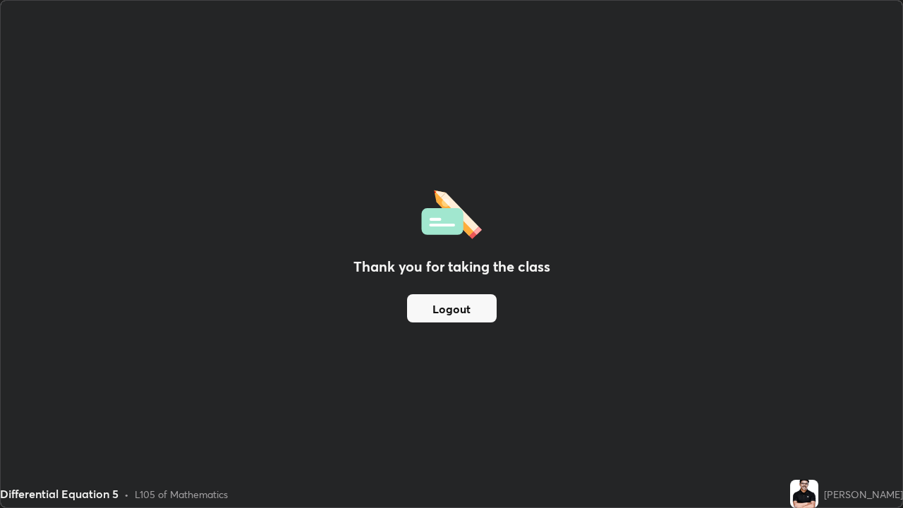
click at [443, 313] on button "Logout" at bounding box center [452, 308] width 90 height 28
